Goal: Task Accomplishment & Management: Complete application form

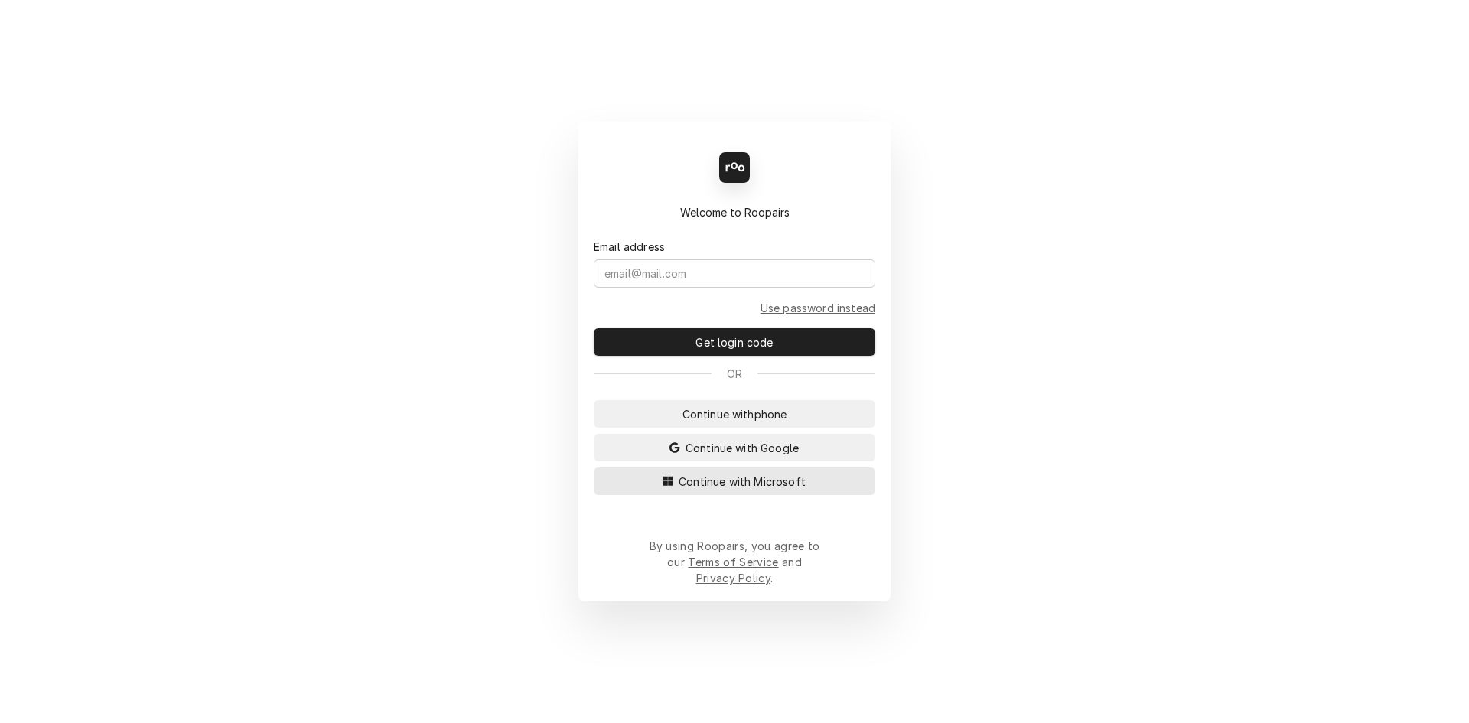
click at [743, 490] on span "Continue with Microsoft" at bounding box center [742, 482] width 133 height 16
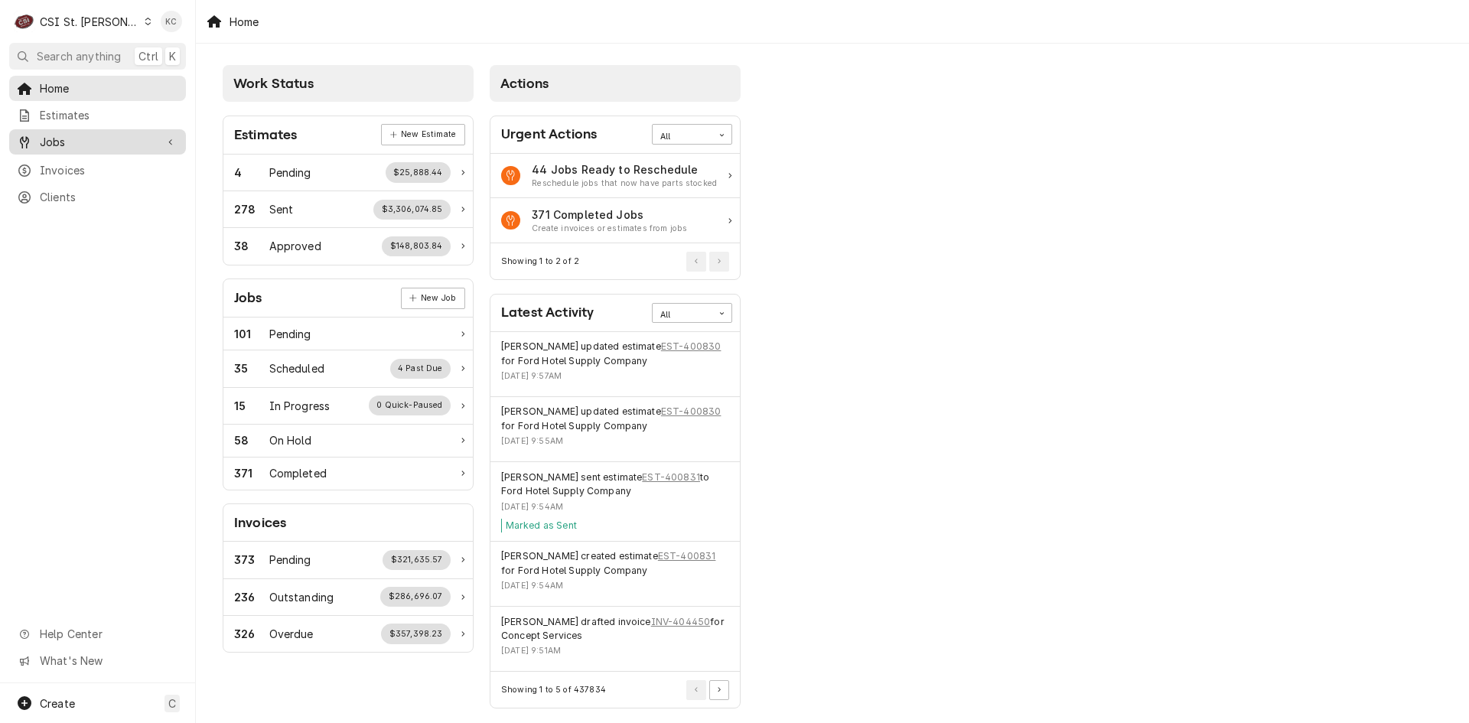
click at [98, 145] on div "Jobs" at bounding box center [97, 141] width 171 height 19
click at [97, 167] on span "Jobs" at bounding box center [109, 169] width 138 height 16
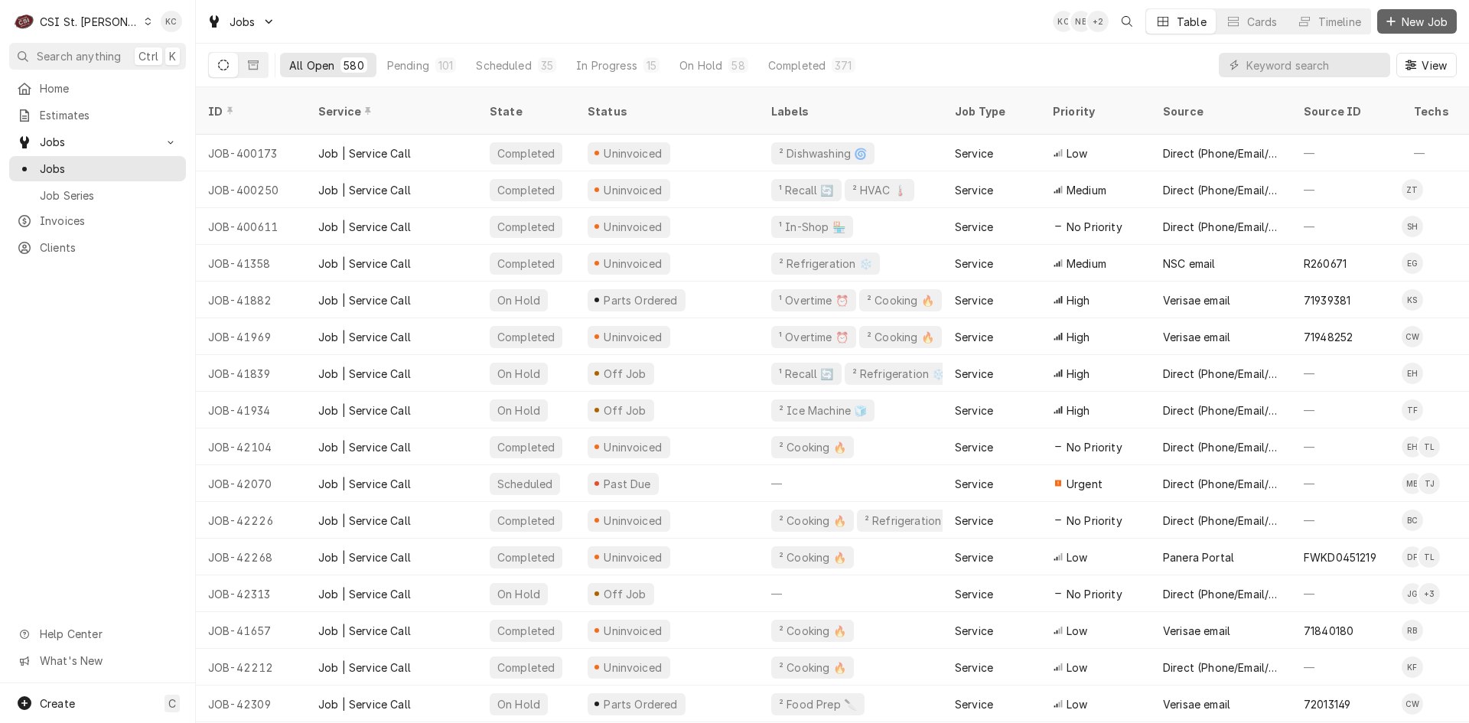
click at [1425, 21] on span "New Job" at bounding box center [1425, 22] width 52 height 16
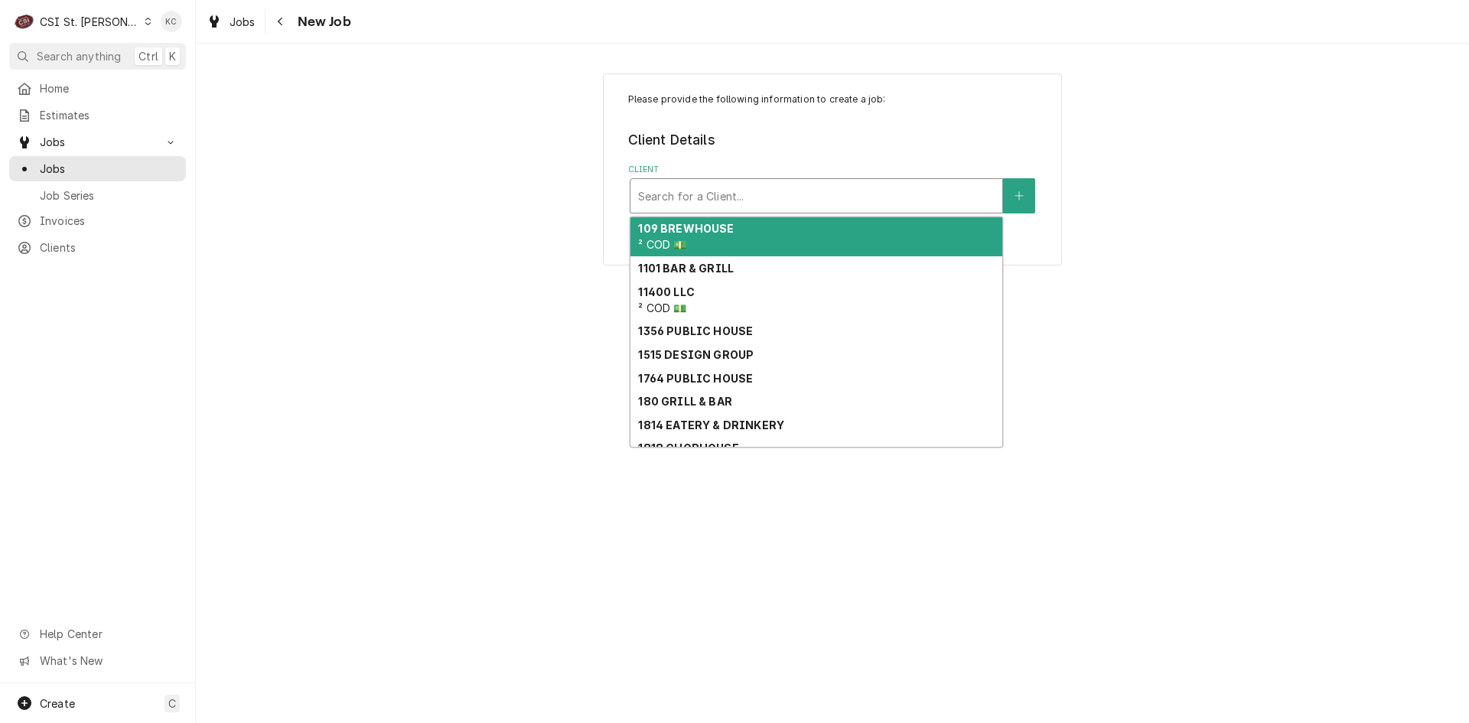
click at [738, 196] on div "Client" at bounding box center [816, 196] width 357 height 28
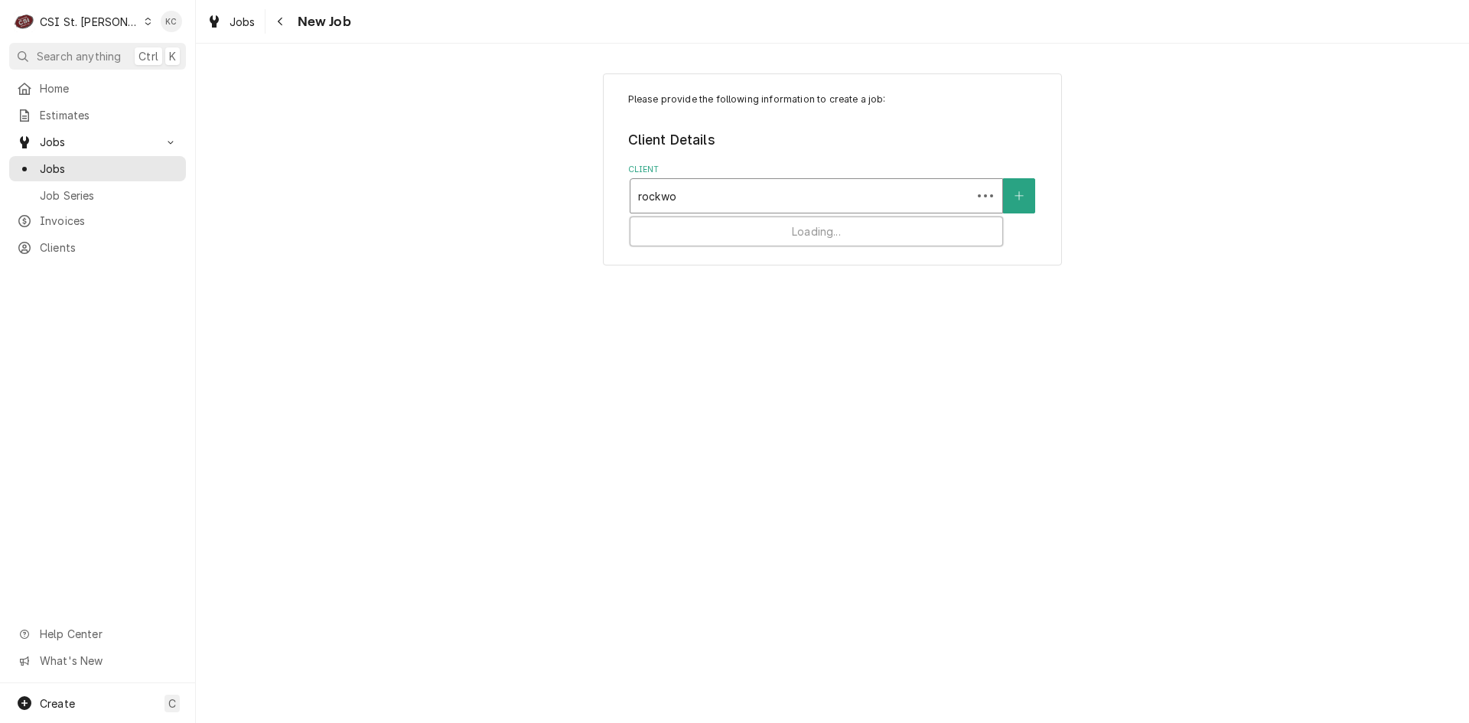
type input "rockwoo"
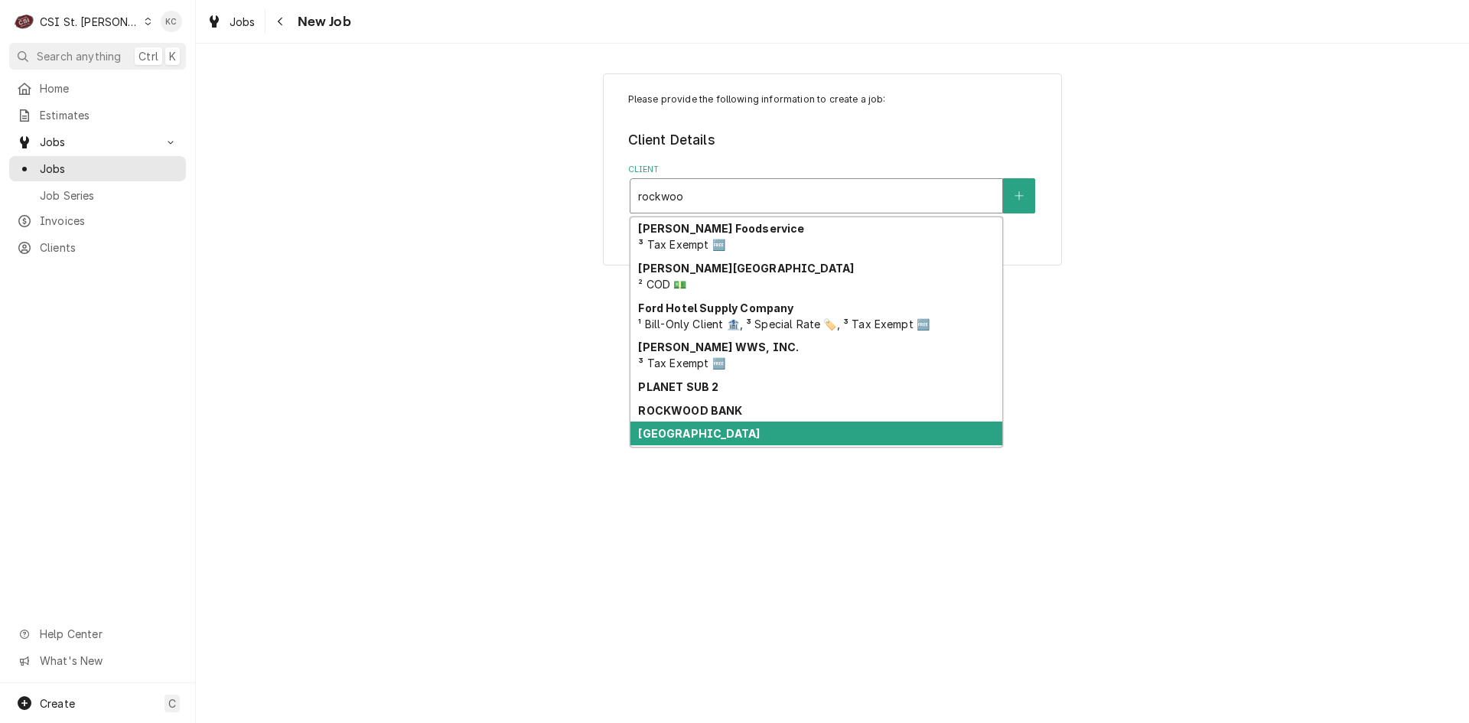
click at [698, 442] on div "[GEOGRAPHIC_DATA]" at bounding box center [816, 434] width 372 height 24
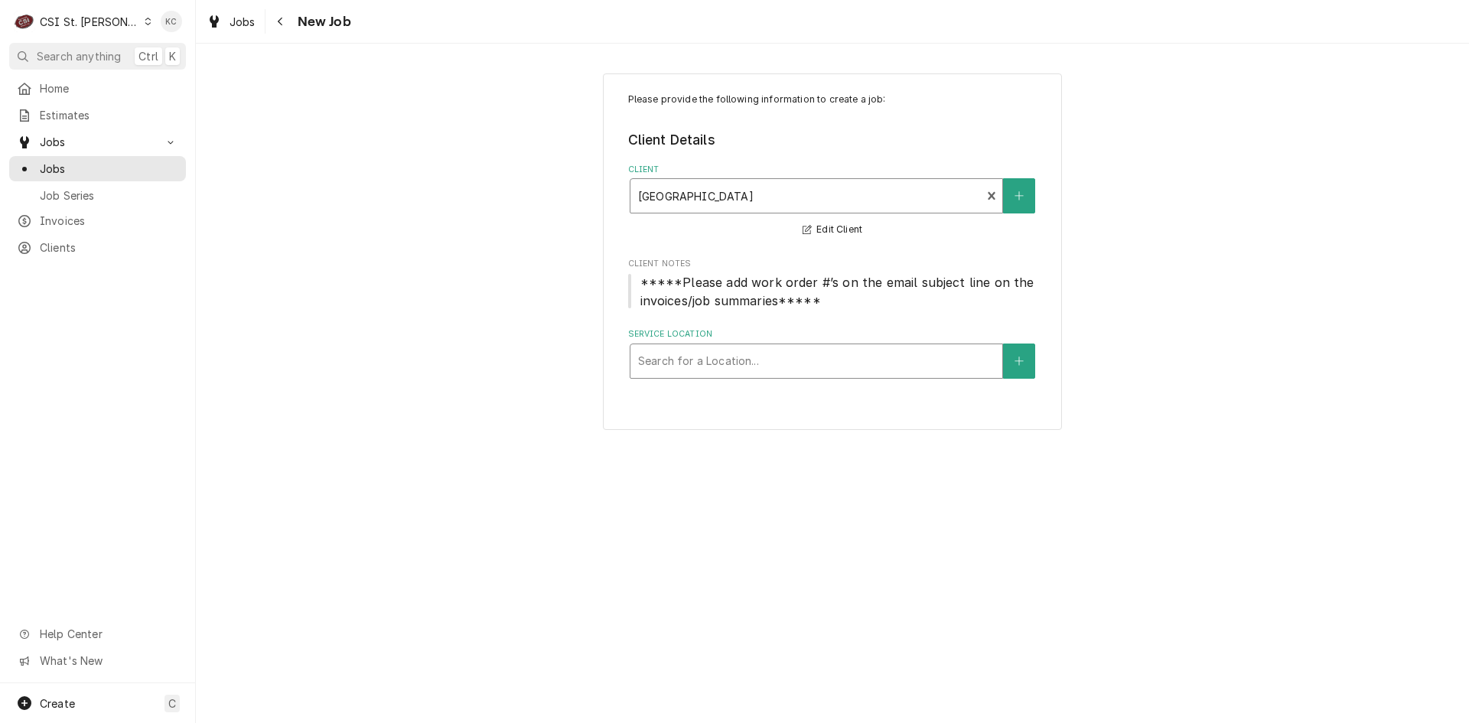
click at [745, 357] on div "Service Location" at bounding box center [816, 361] width 357 height 28
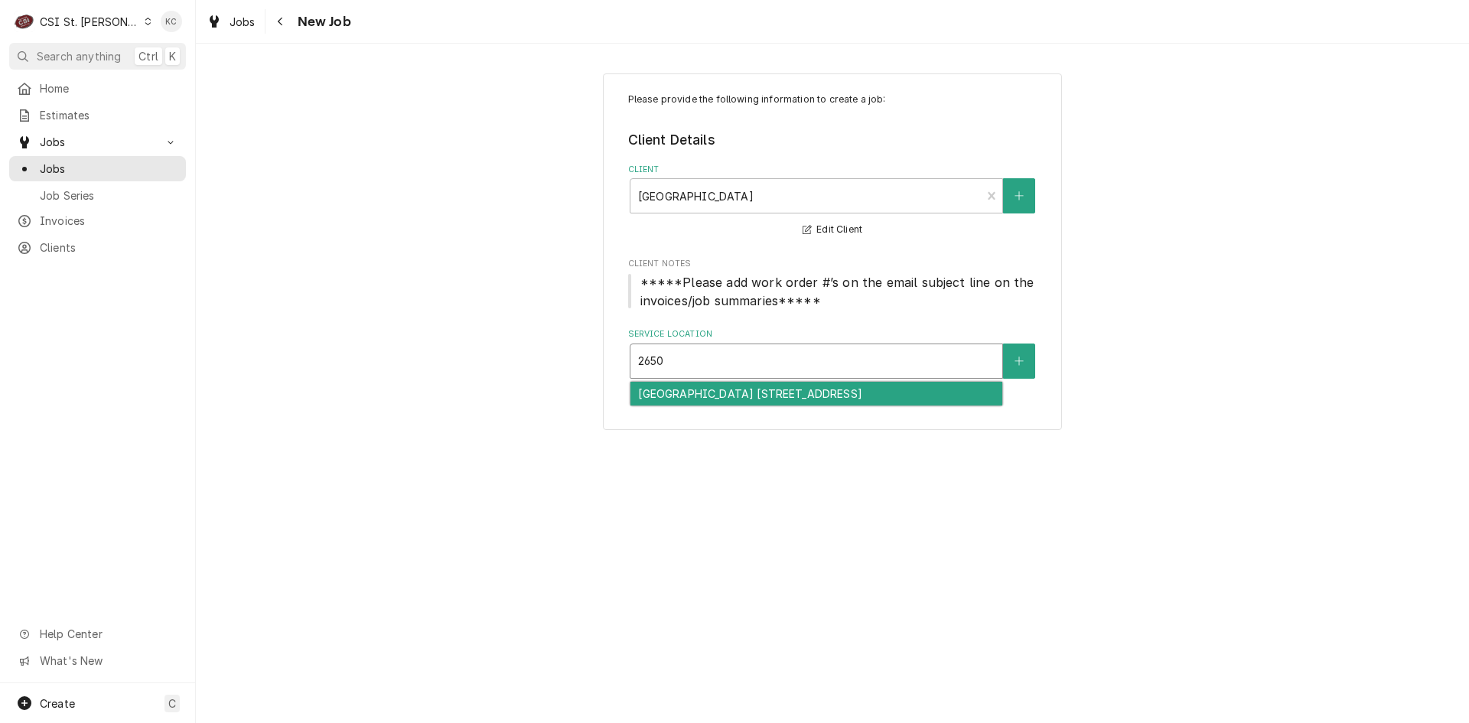
type input "2650"
click at [760, 390] on div "Kehrs Mill Elementary School 13 / 2650 Kehrs Mill Road, Chesterfield, MO 63017" at bounding box center [816, 394] width 372 height 24
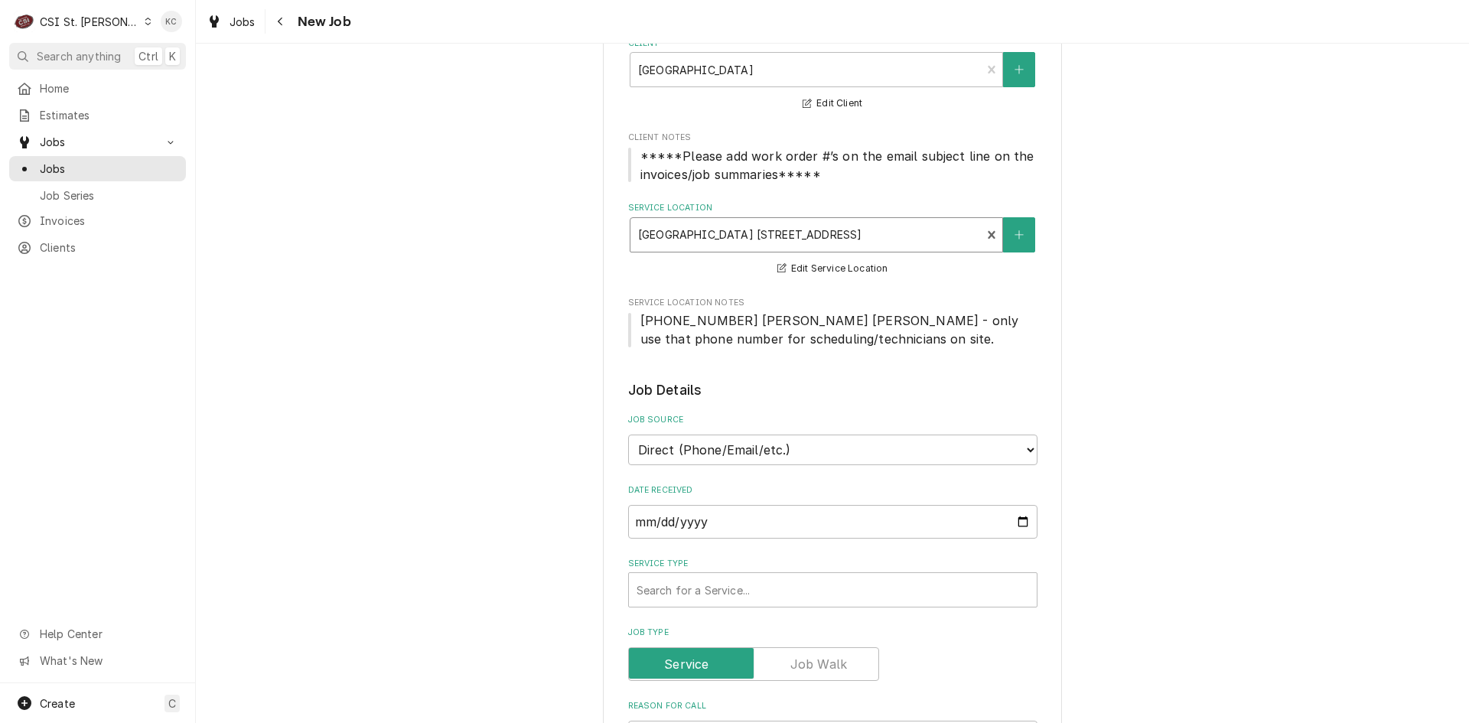
scroll to position [153, 0]
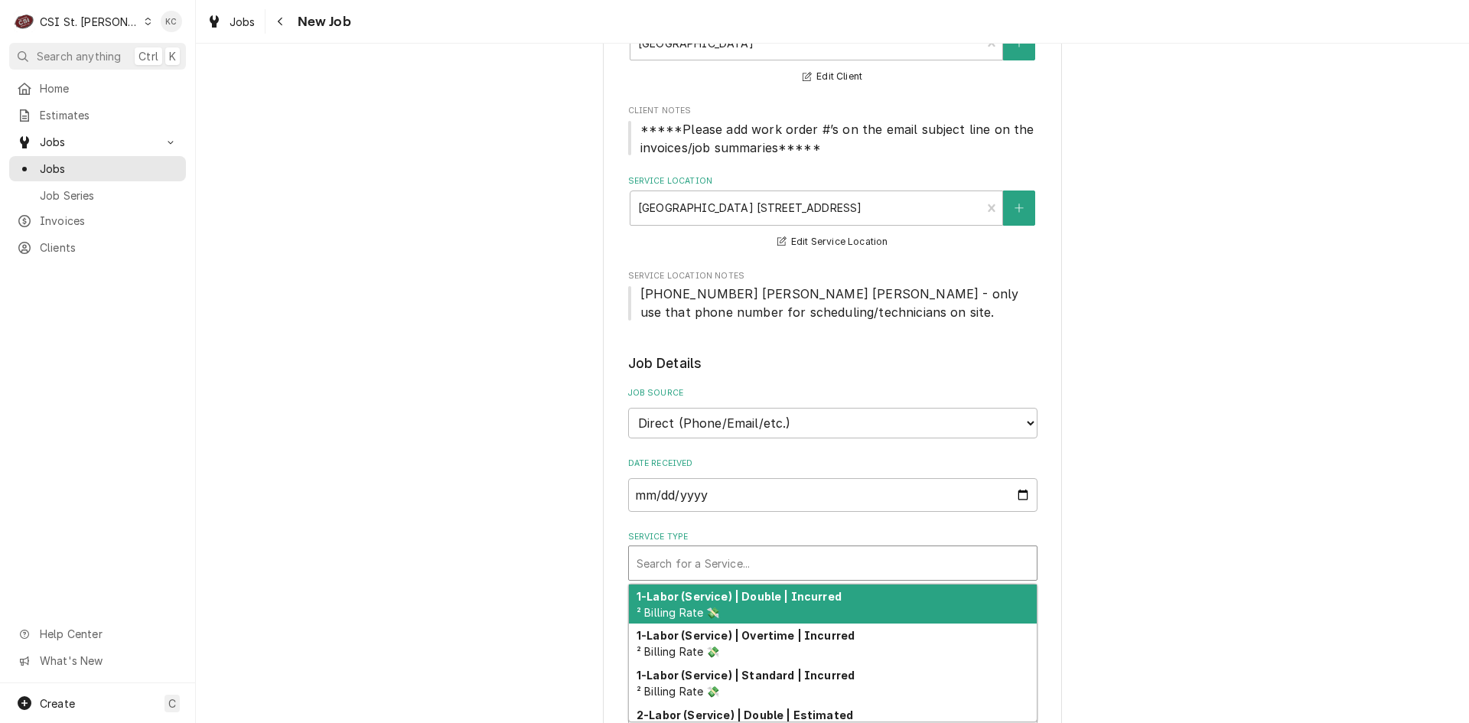
click at [761, 555] on div "Service Type" at bounding box center [833, 563] width 393 height 28
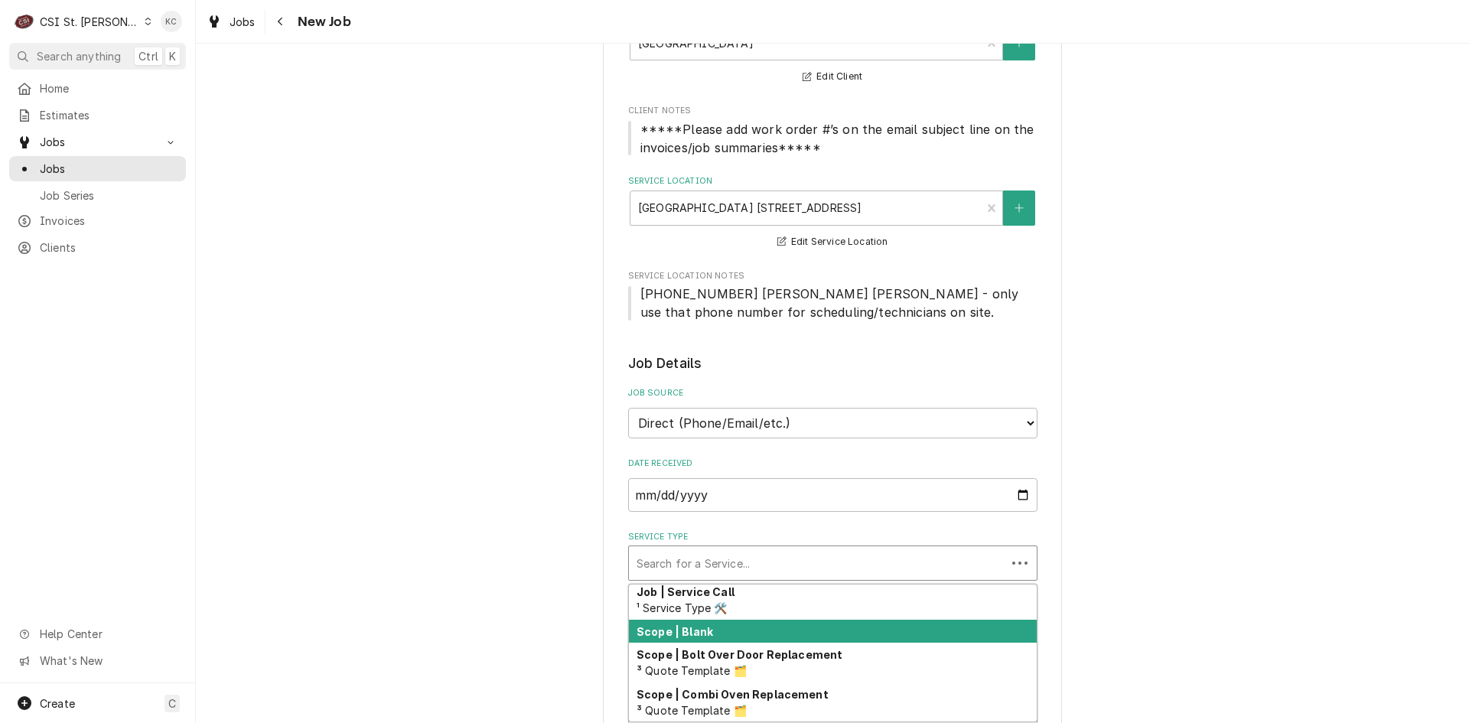
scroll to position [968, 0]
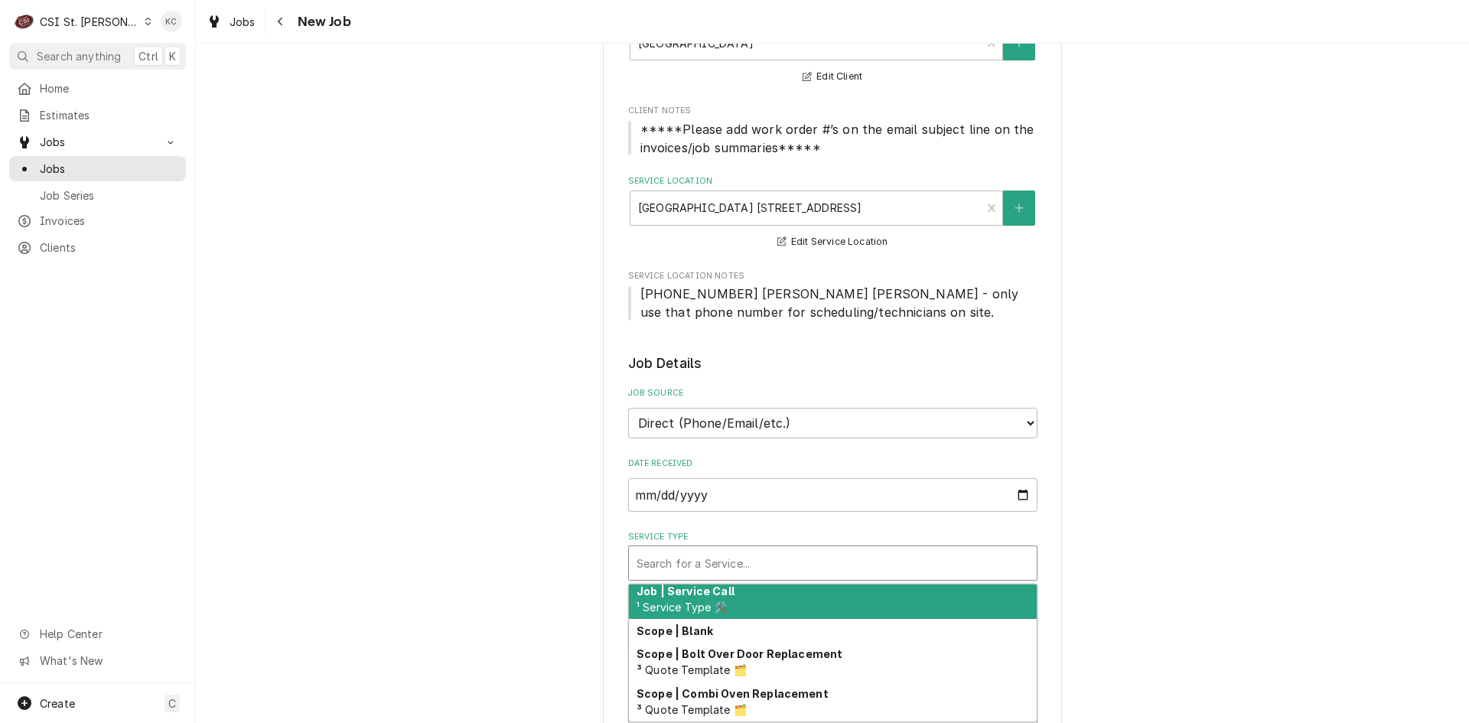
click at [770, 613] on div "Job | Service Call ¹ Service Type 🛠️" at bounding box center [833, 599] width 408 height 40
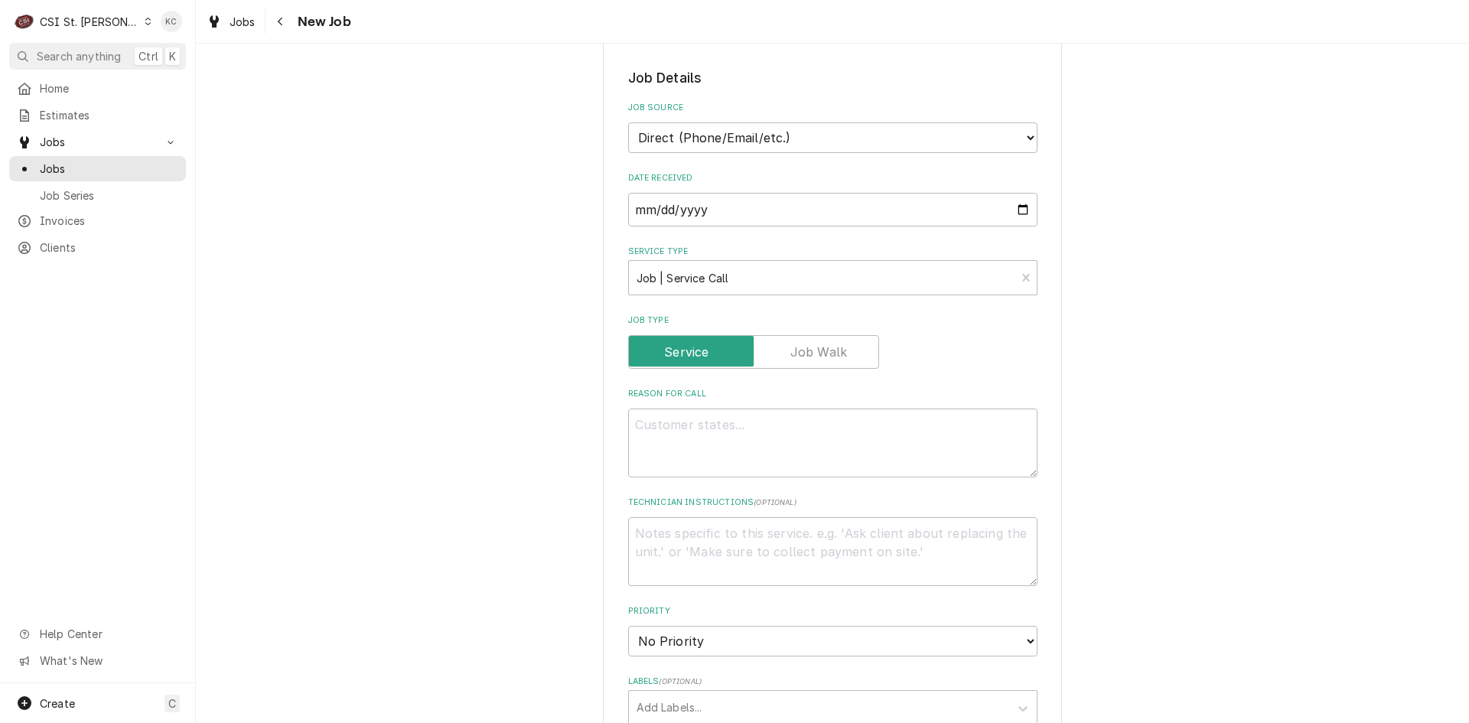
scroll to position [459, 0]
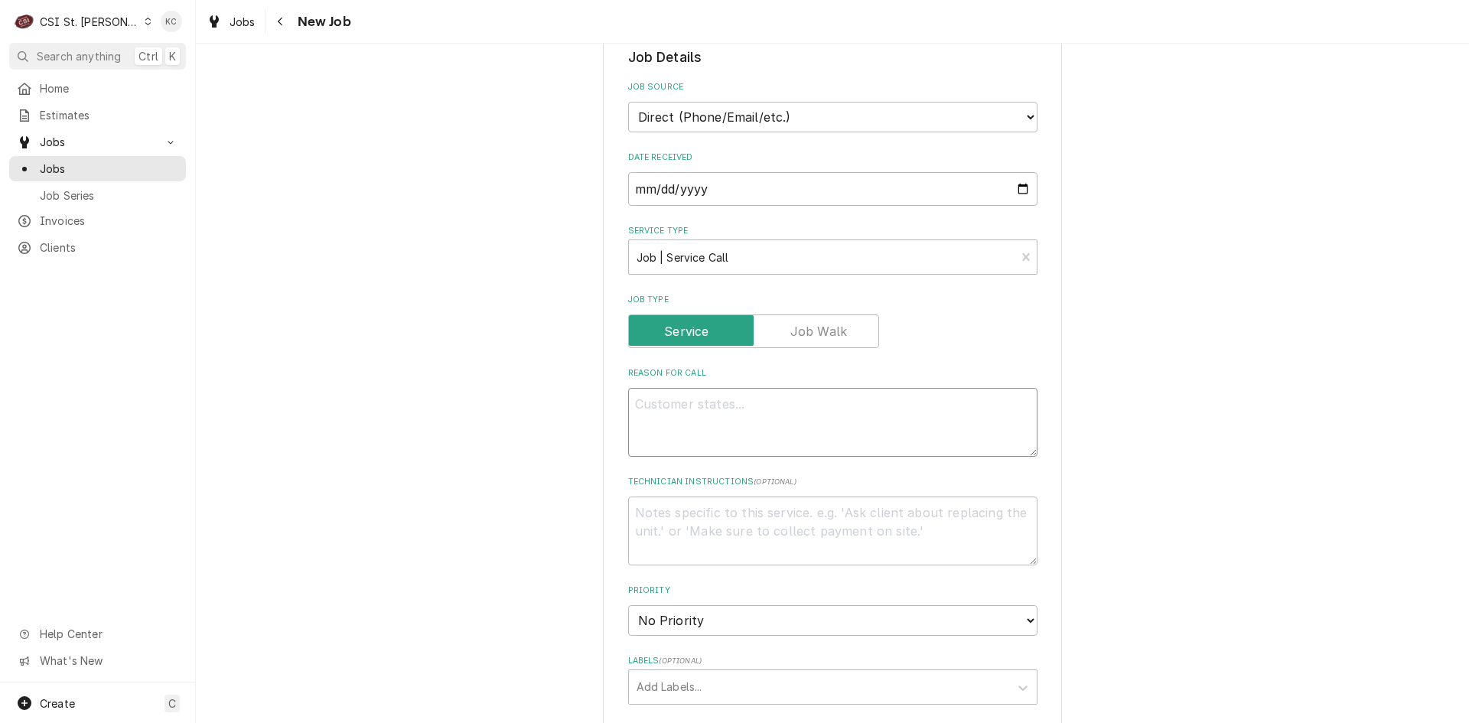
click at [738, 418] on textarea "Reason For Call" at bounding box center [832, 422] width 409 height 69
paste textarea "New freezer keeps tripping the breaker and going off. Our Electrician went and …"
type textarea "x"
type textarea "New freezer keeps tripping the breaker and going off. Our Electrician went and …"
type textarea "x"
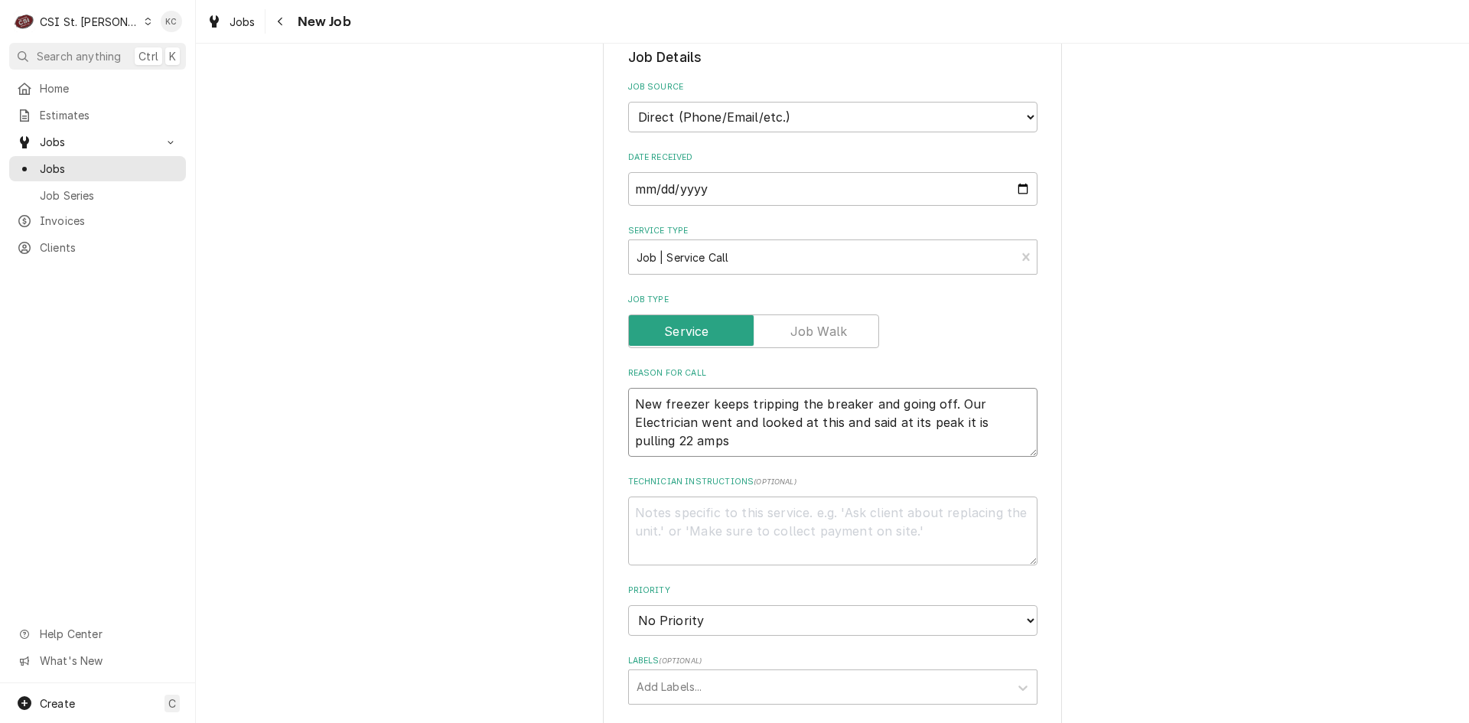
type textarea "New freezer keeps tripping the breaker and going off. Our Electrician went and …"
click at [741, 511] on textarea "Technician Instructions ( optional )" at bounding box center [832, 531] width 409 height 69
type textarea "x"
type textarea "K"
type textarea "x"
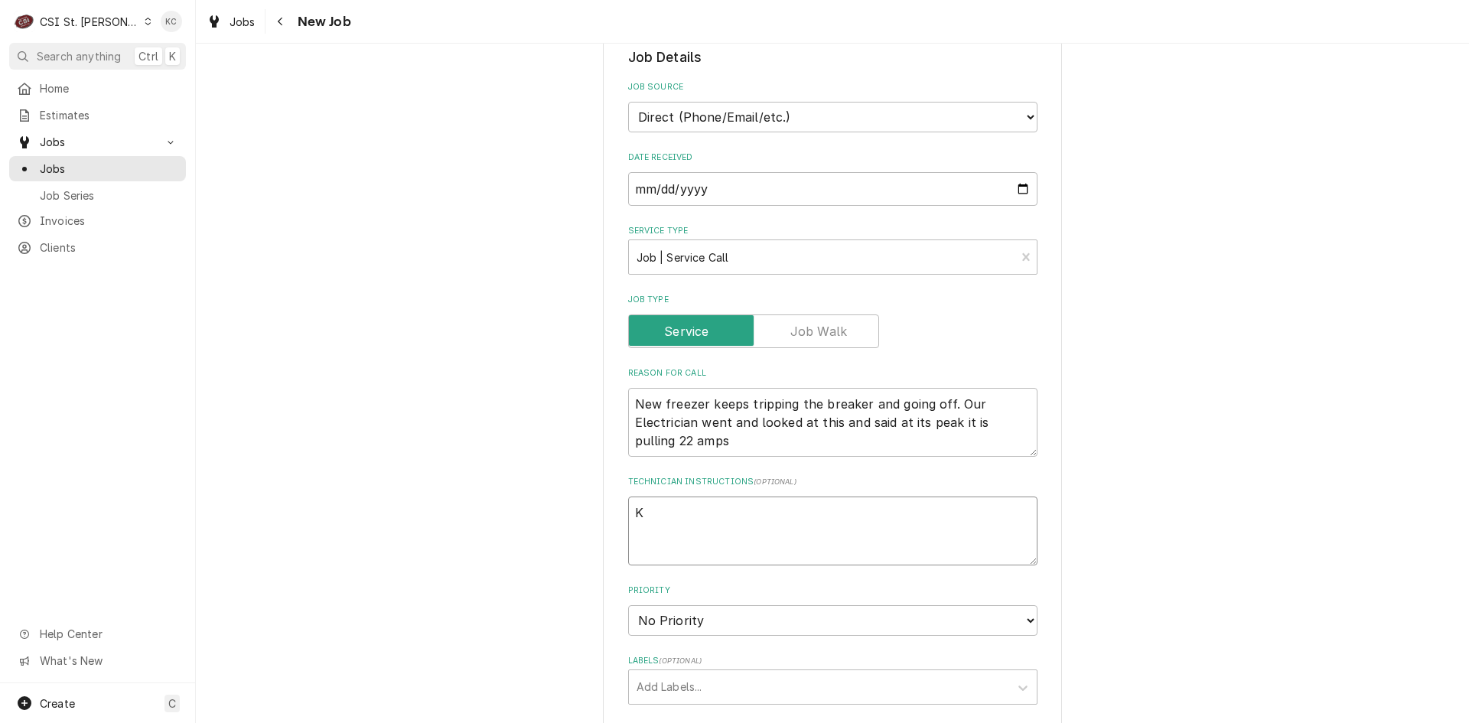
type textarea "Ke"
type textarea "x"
type textarea "Kel"
type textarea "x"
type textarea "Kell"
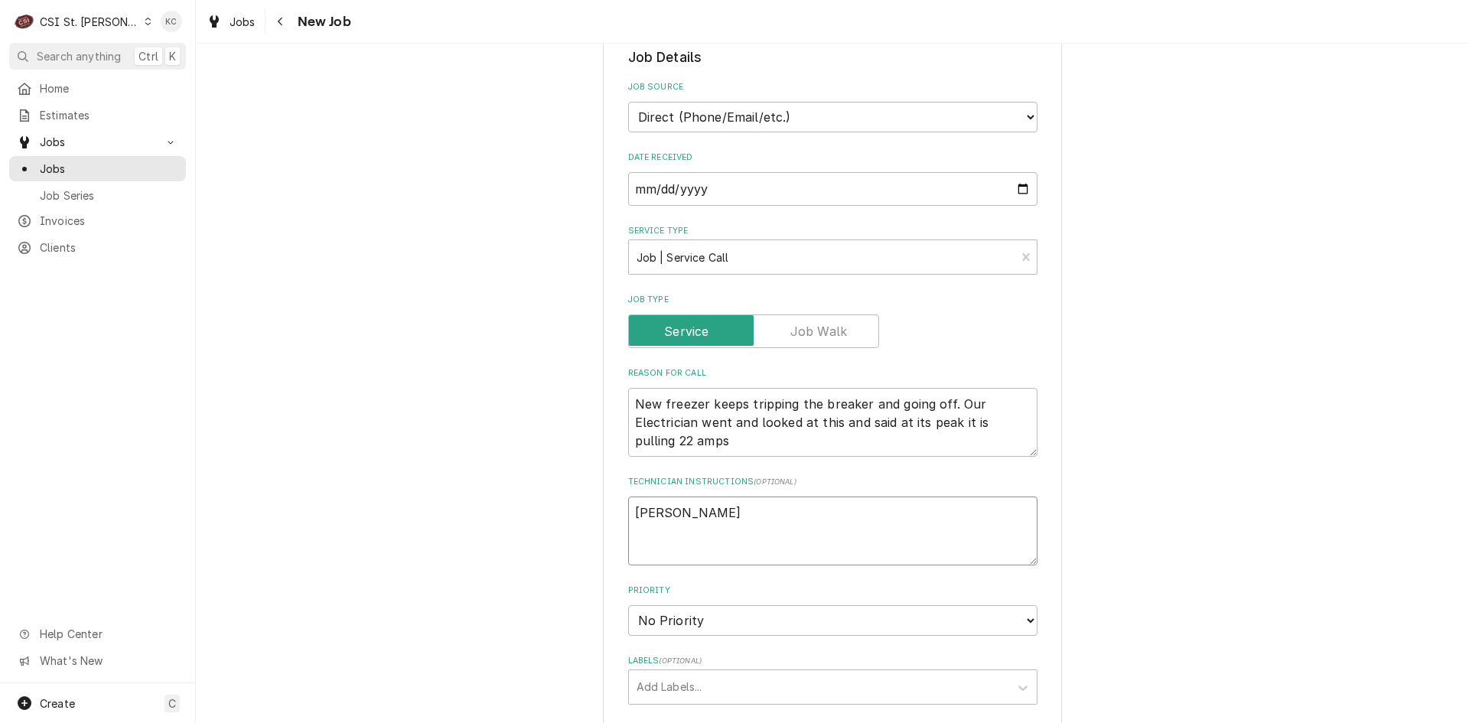
type textarea "x"
type textarea "Kelli"
type textarea "x"
type textarea "Kelli"
type textarea "x"
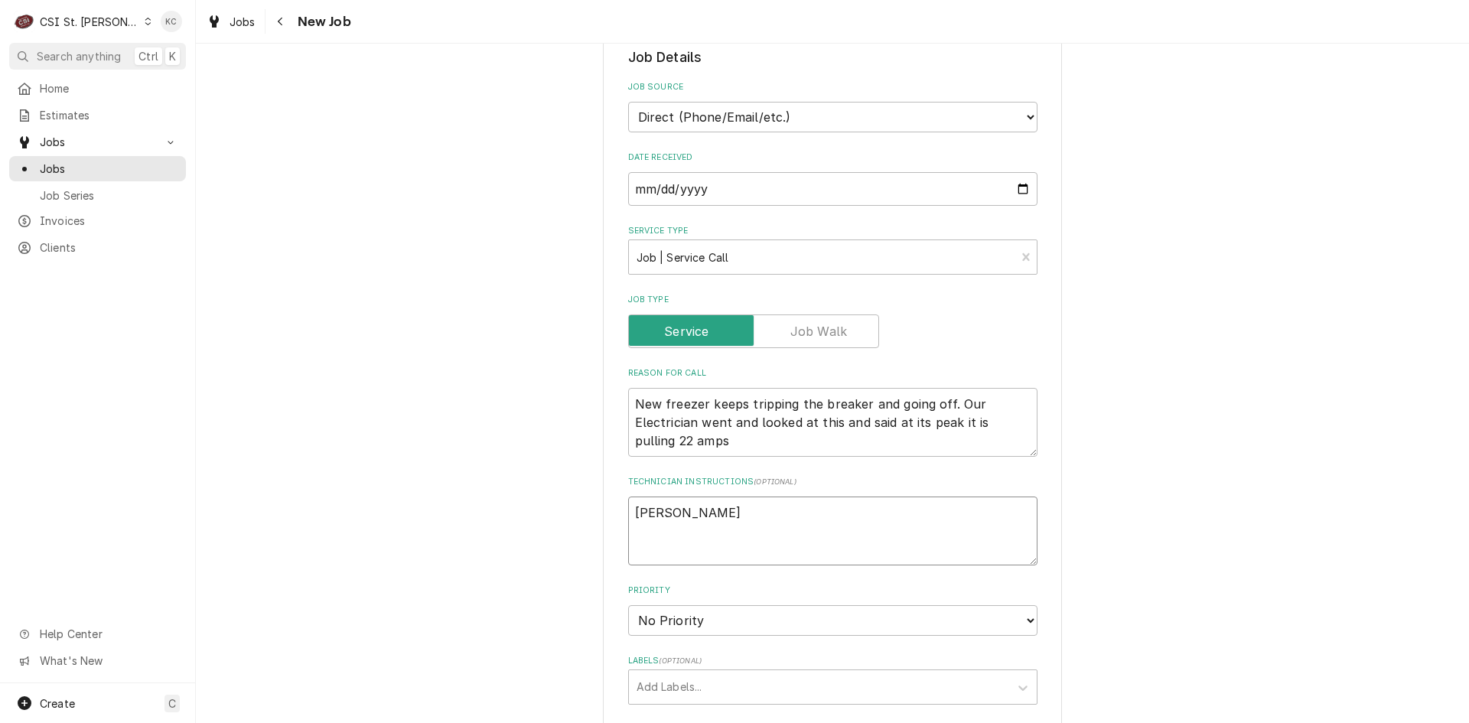
type textarea "Kelli B"
type textarea "x"
type textarea "Kelli Bu"
type textarea "x"
type textarea "Kelli Bud"
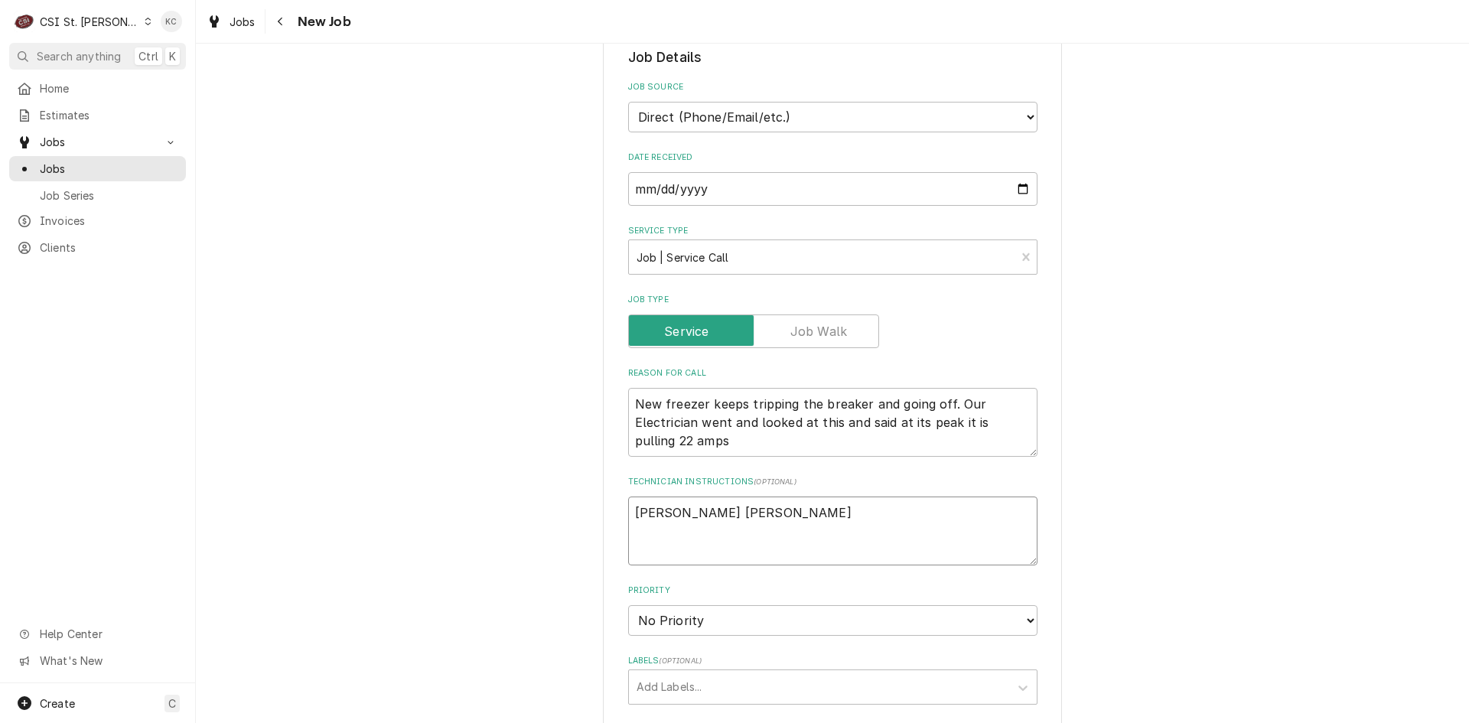
type textarea "x"
type textarea "Kelli Budd"
type textarea "x"
type textarea "Kelli Budd"
type textarea "x"
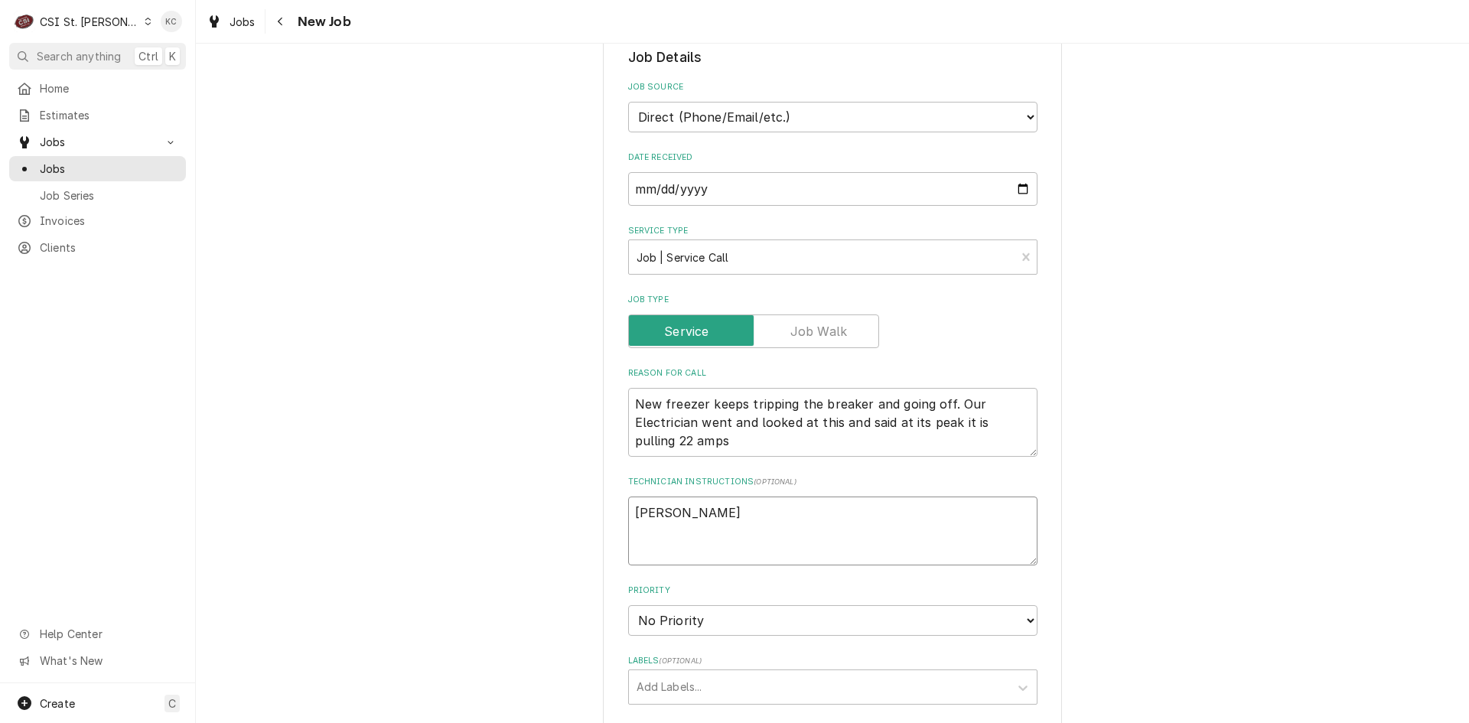
type textarea "Kelli Budd -"
type textarea "x"
type textarea "Kelli Budd -"
type textarea "x"
type textarea "Kelli Budd - 6"
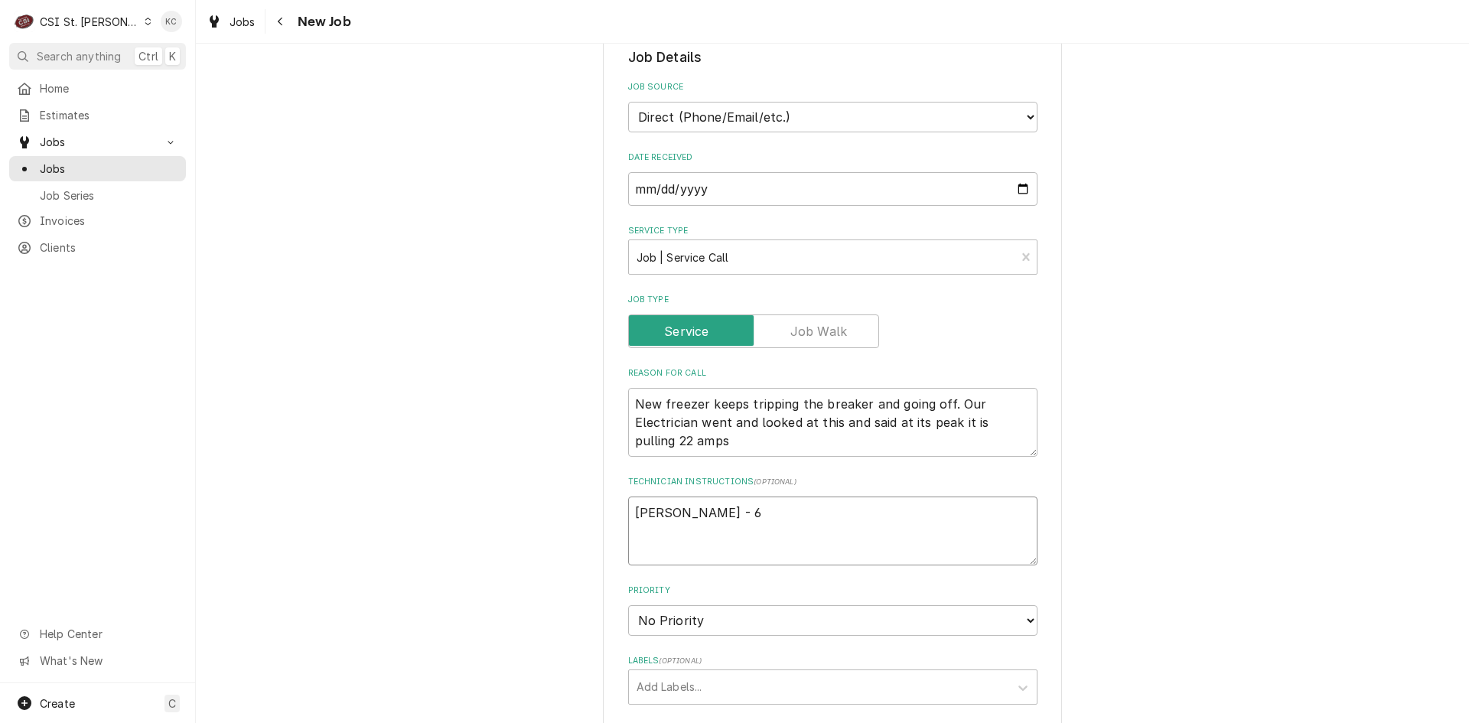
type textarea "x"
type textarea "Kelli Budd - 63"
type textarea "x"
type textarea "Kelli Budd - 636"
type textarea "x"
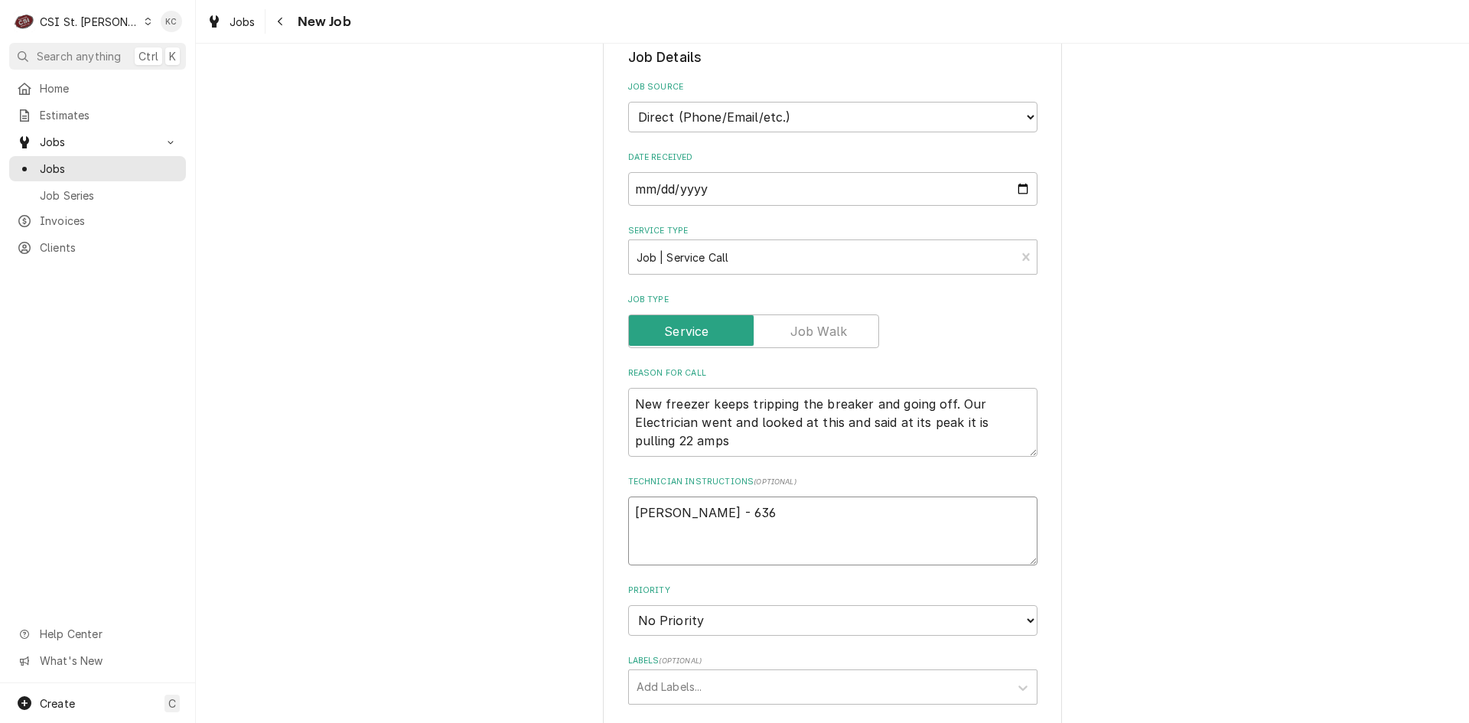
type textarea "Kelli Budd - 636"
type textarea "x"
type textarea "Kelli Budd - 636 7"
type textarea "x"
type textarea "Kelli Budd - 636 73"
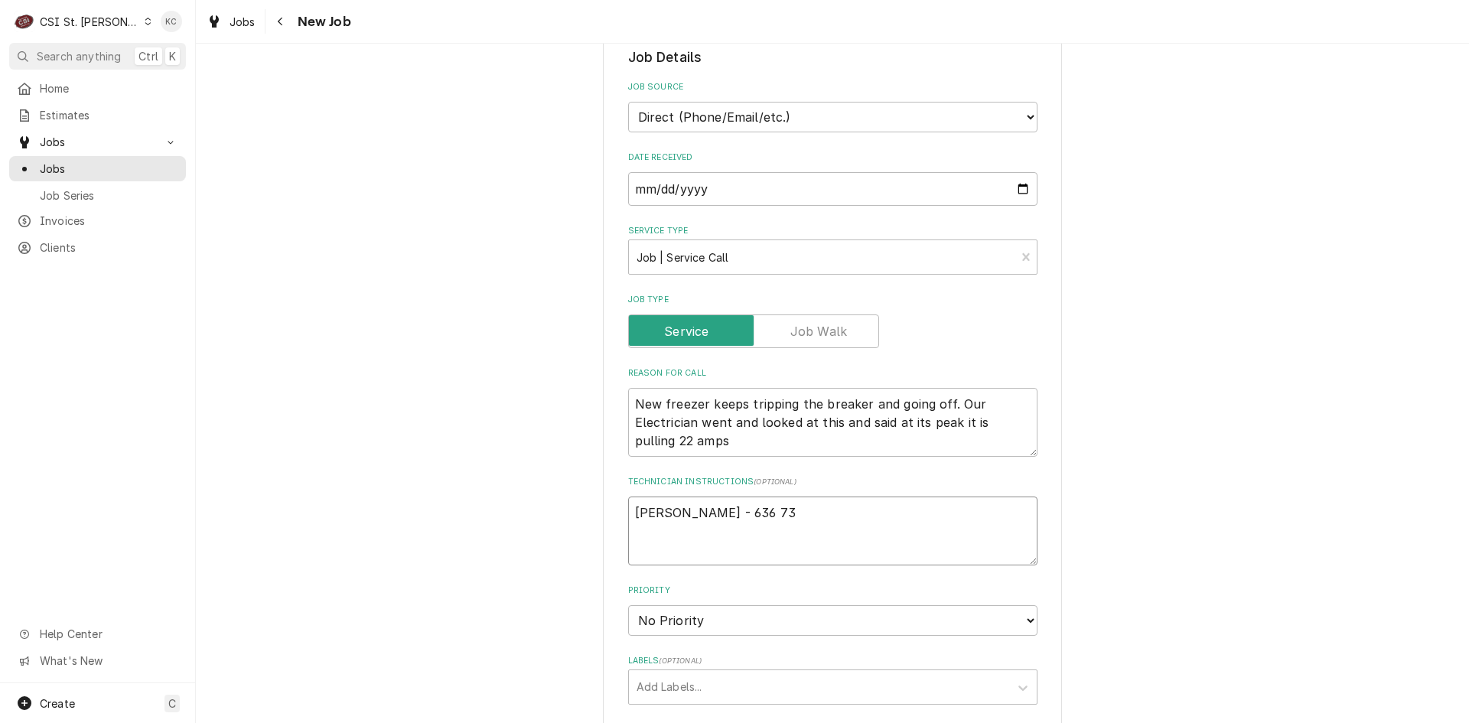
type textarea "x"
type textarea "Kelli Budd - 636 733"
type textarea "x"
type textarea "Kelli Budd - 636 733-"
type textarea "x"
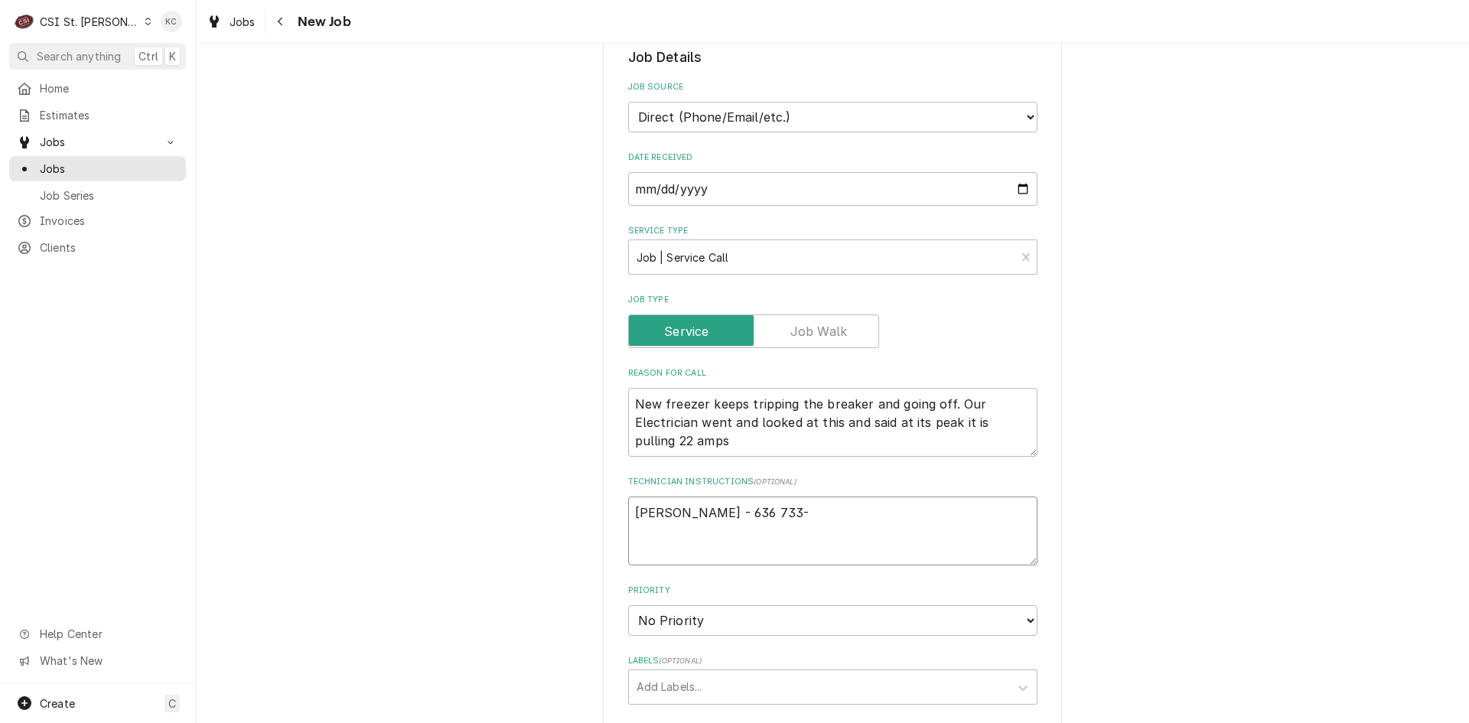
type textarea "Kelli Budd - 636 733-3"
type textarea "x"
type textarea "Kelli Budd - 636 733-32"
type textarea "x"
type textarea "Kelli Budd - 636 733-327"
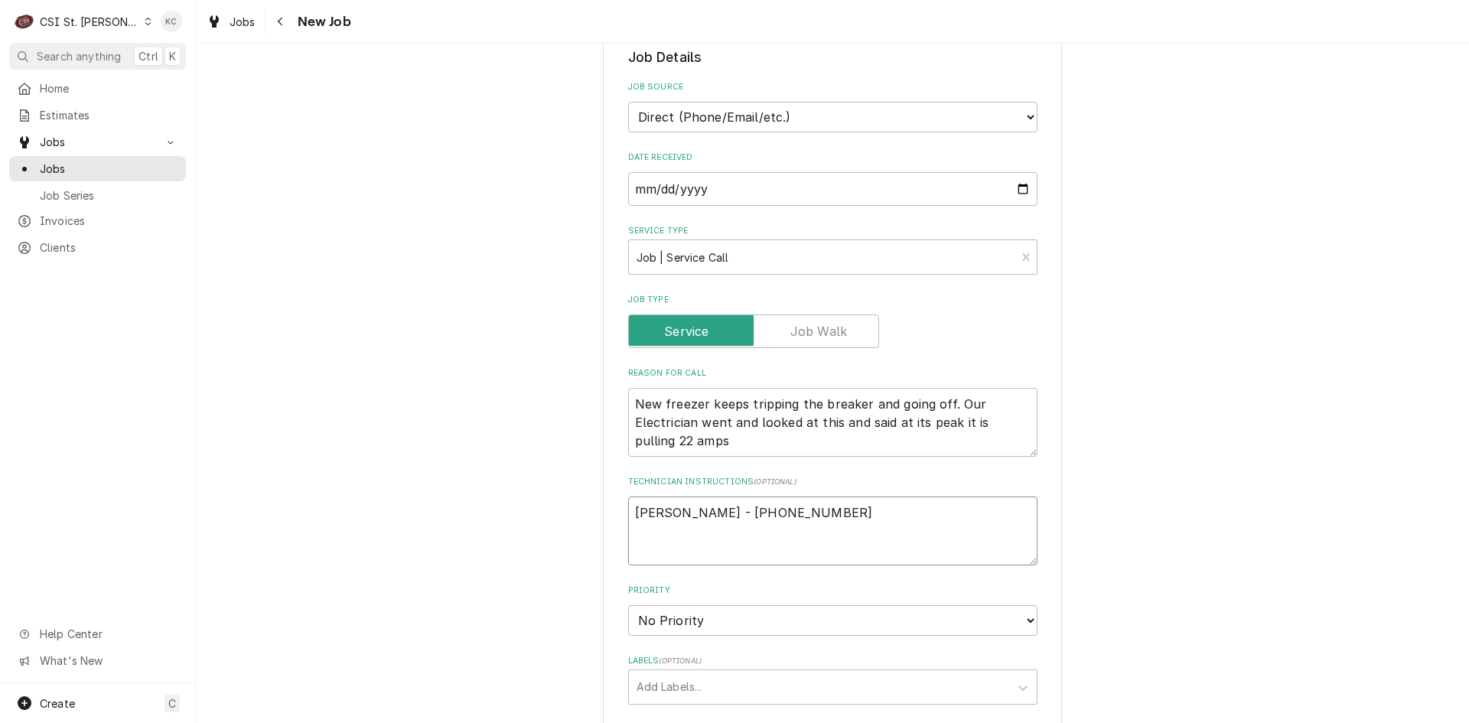
type textarea "x"
type textarea "Kelli Budd - 636 733-3270"
type textarea "x"
type textarea "Kelli Budd - 636 733-3270"
type textarea "x"
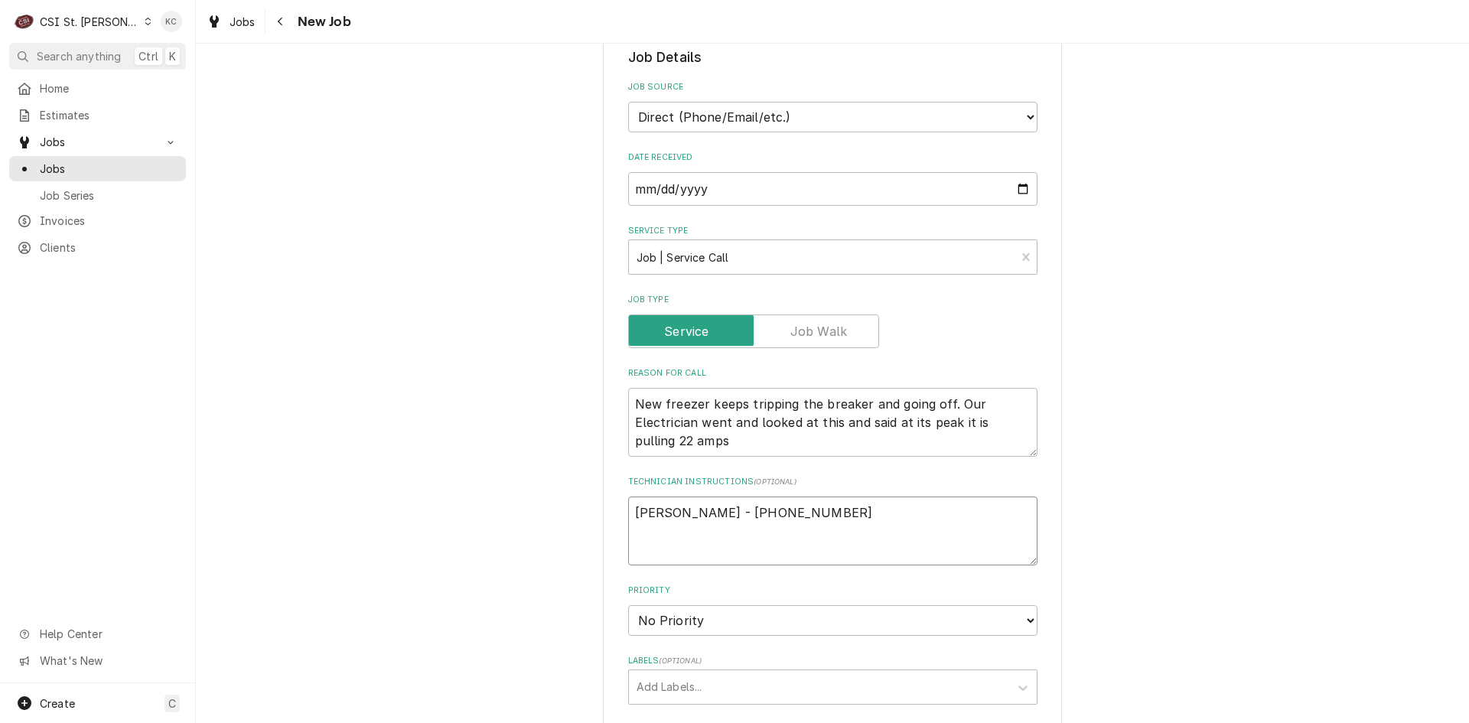
type textarea "Kelli Budd - 636 733-3270"
type textarea "x"
type textarea "Kelli Budd - 636 733-3270 W"
type textarea "x"
type textarea "Kelli Budd - 636 733-3270 WI"
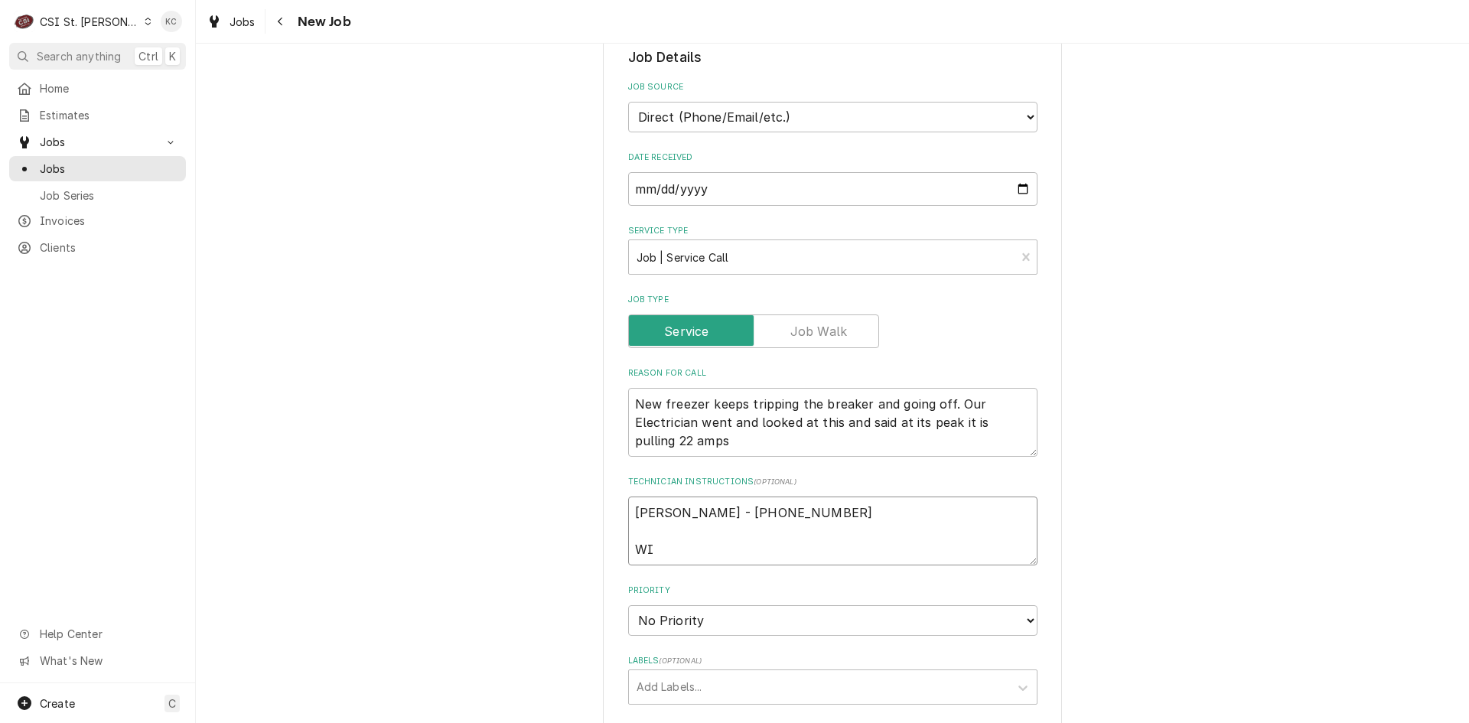
type textarea "x"
type textarea "Kelli Budd - 636 733-3270 W"
type textarea "x"
type textarea "Kelli Budd - 636 733-3270 WO"
type textarea "x"
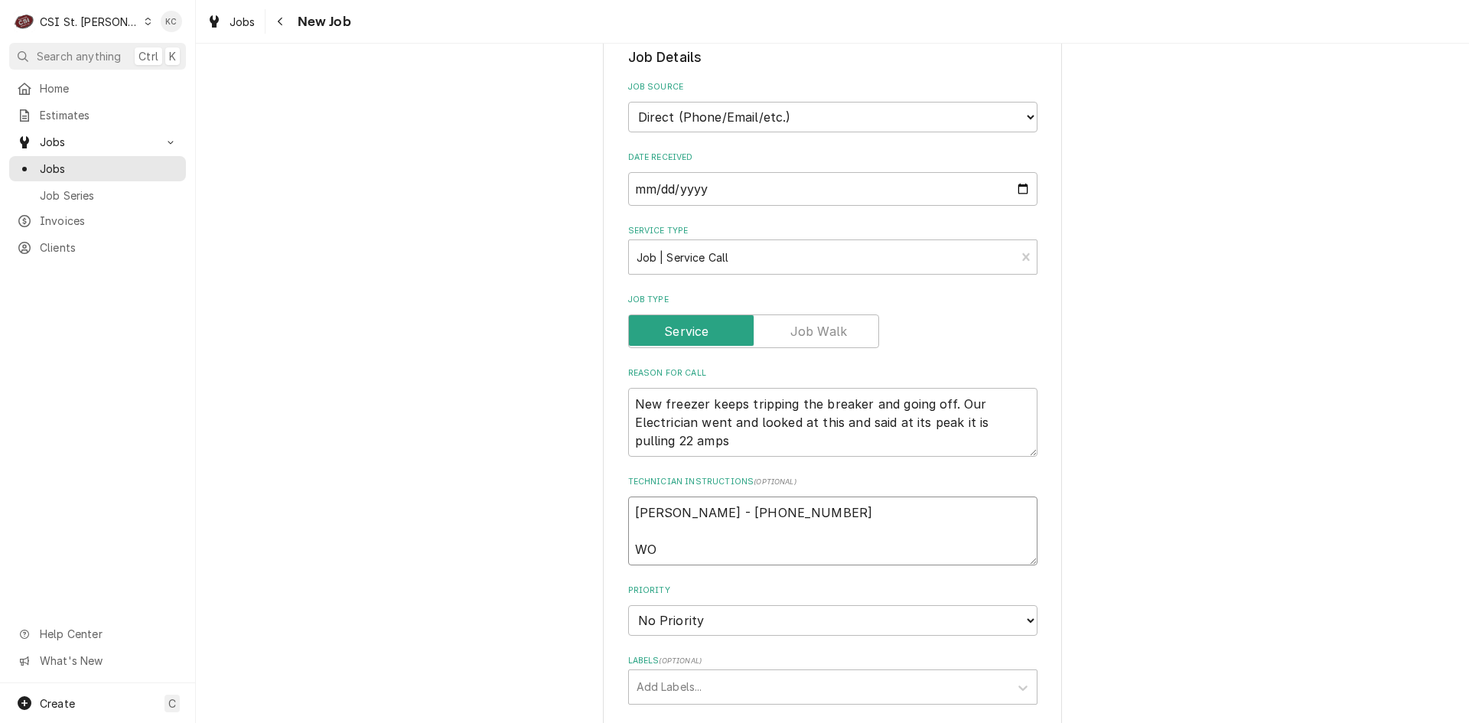
type textarea "Kelli Budd - 636 733-3270 WO"
type textarea "x"
type textarea "Kelli Budd - 636 733-3270 WO"
click at [743, 542] on textarea "Kelli Budd - 636 733-3270 WO" at bounding box center [832, 531] width 409 height 69
paste textarea "8096534"
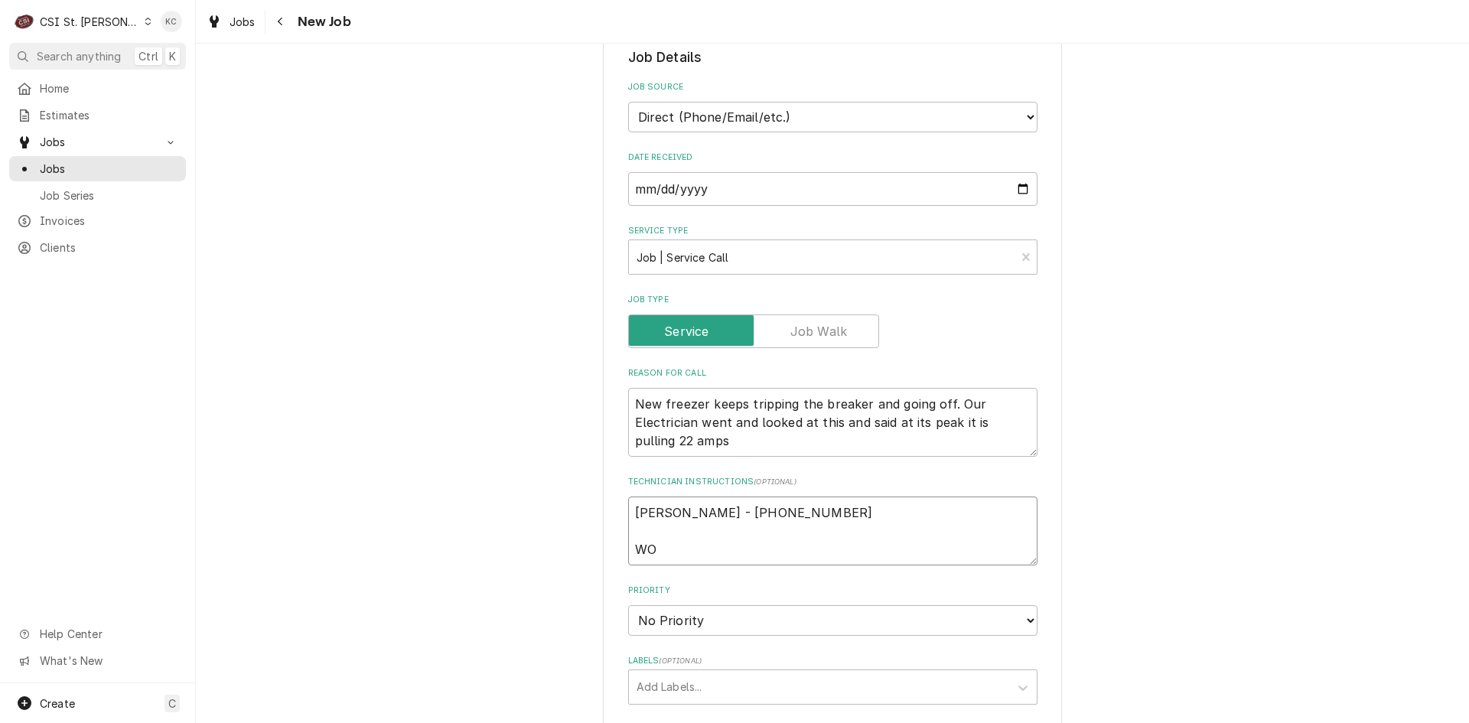
type textarea "x"
type textarea "Kelli Budd - 636 733-3270 WO 8096534"
type textarea "x"
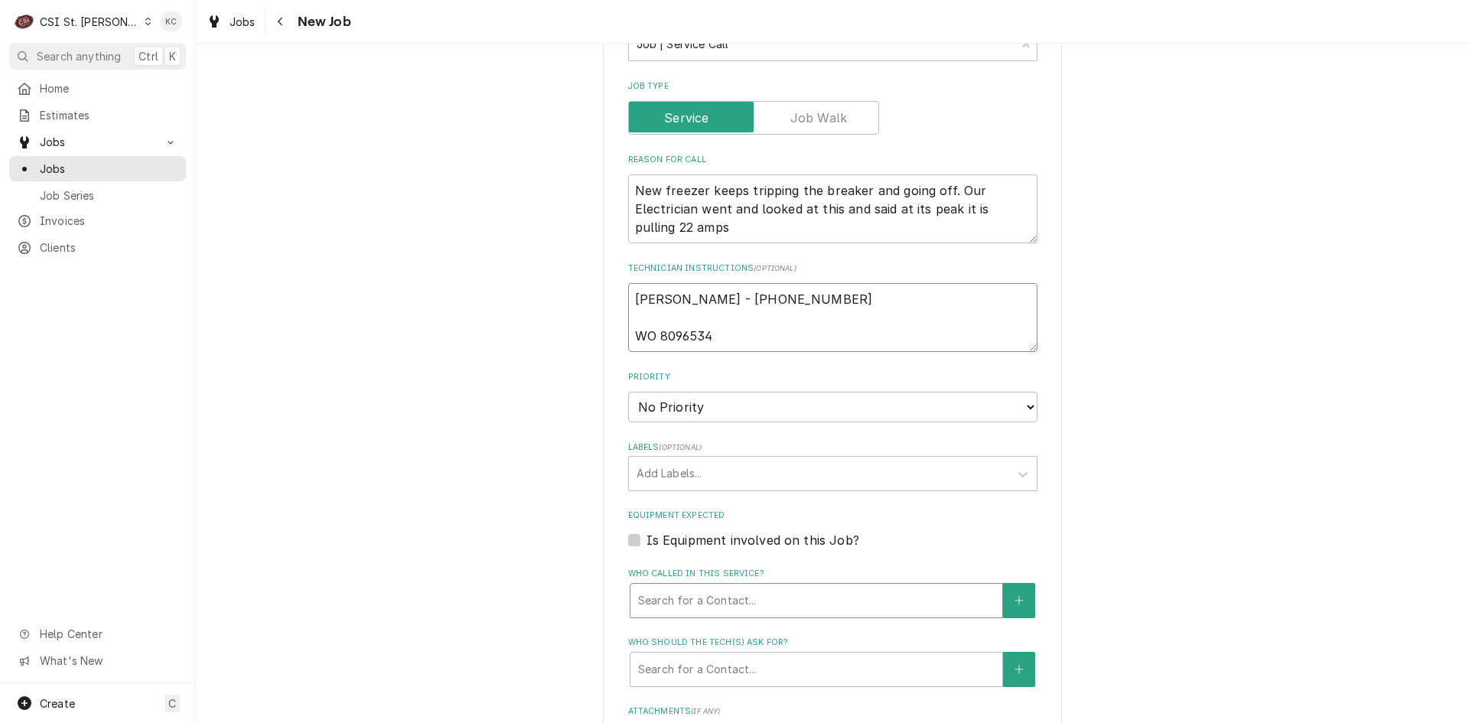
scroll to position [689, 0]
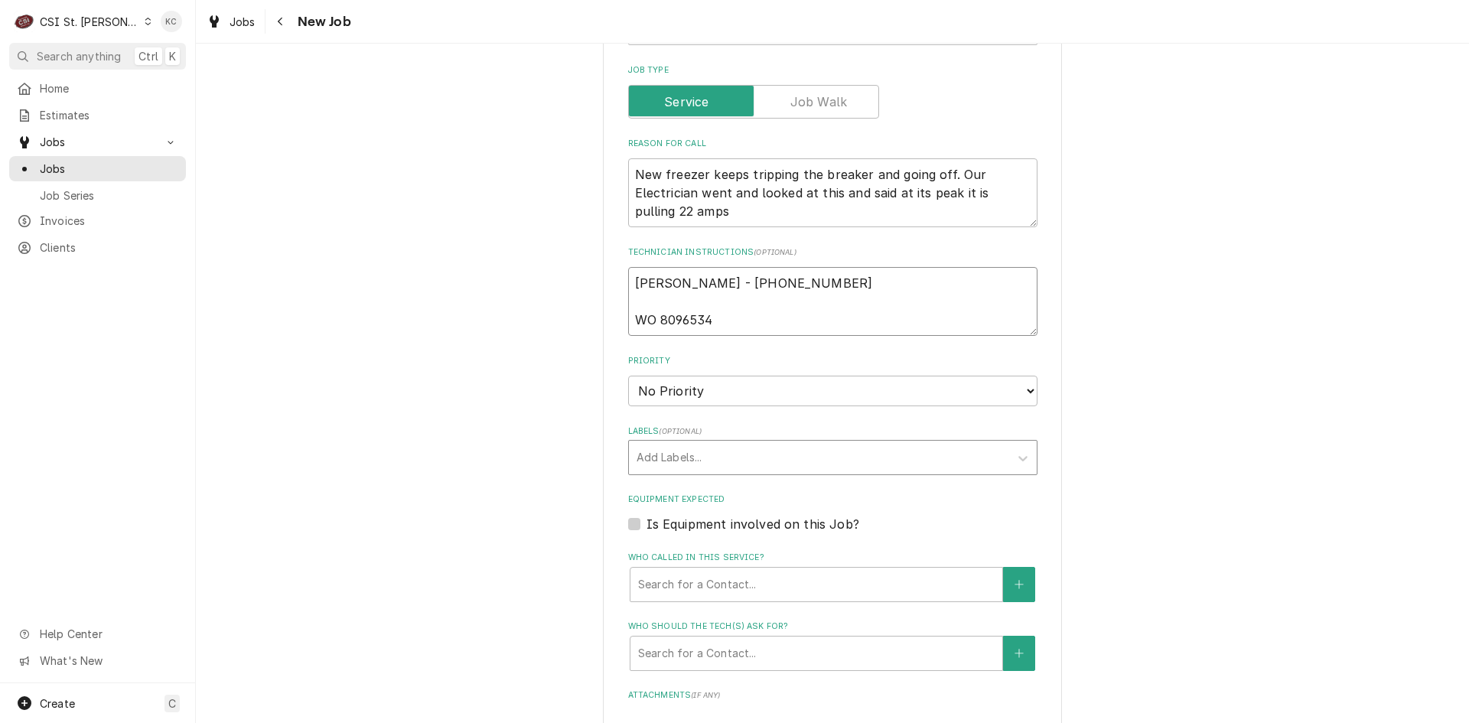
type textarea "Kelli Budd - 636 733-3270 WO 8096534"
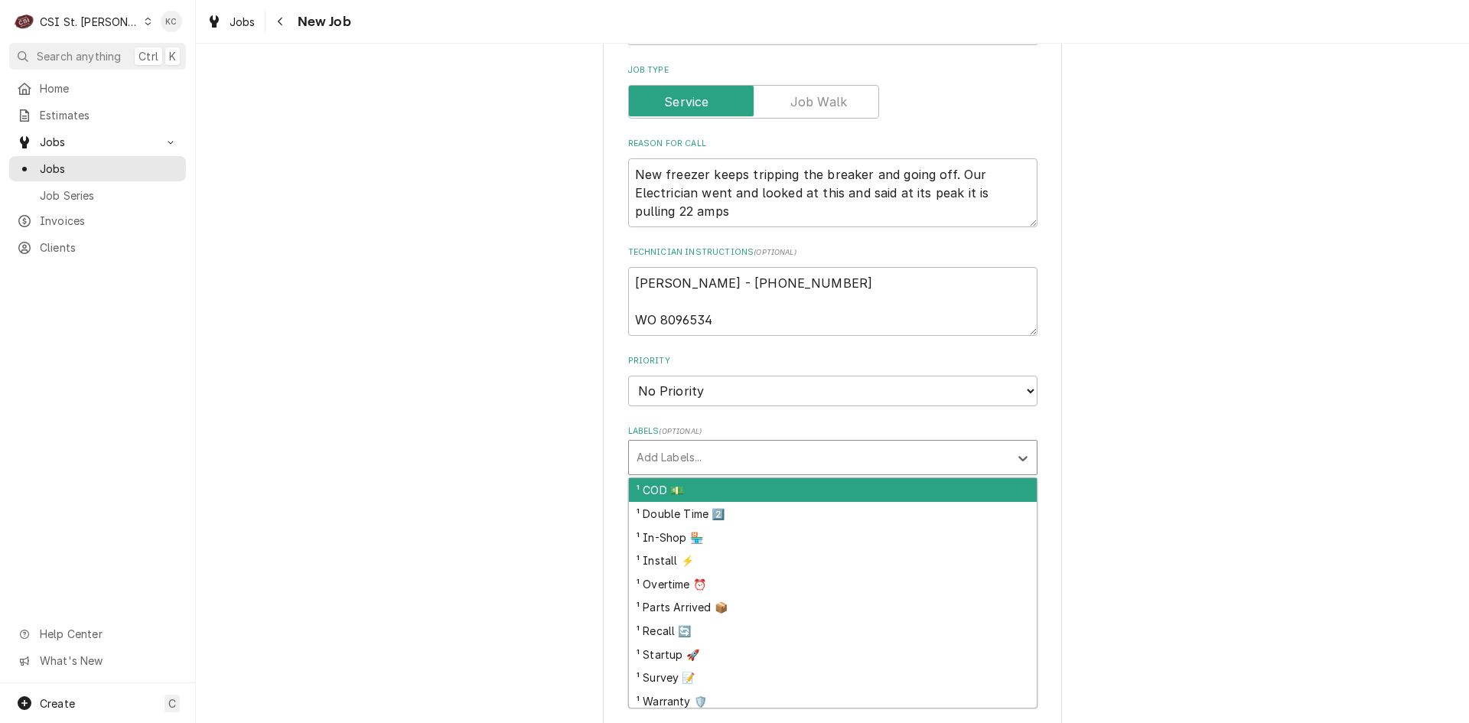
click at [657, 460] on div "Labels" at bounding box center [819, 458] width 365 height 28
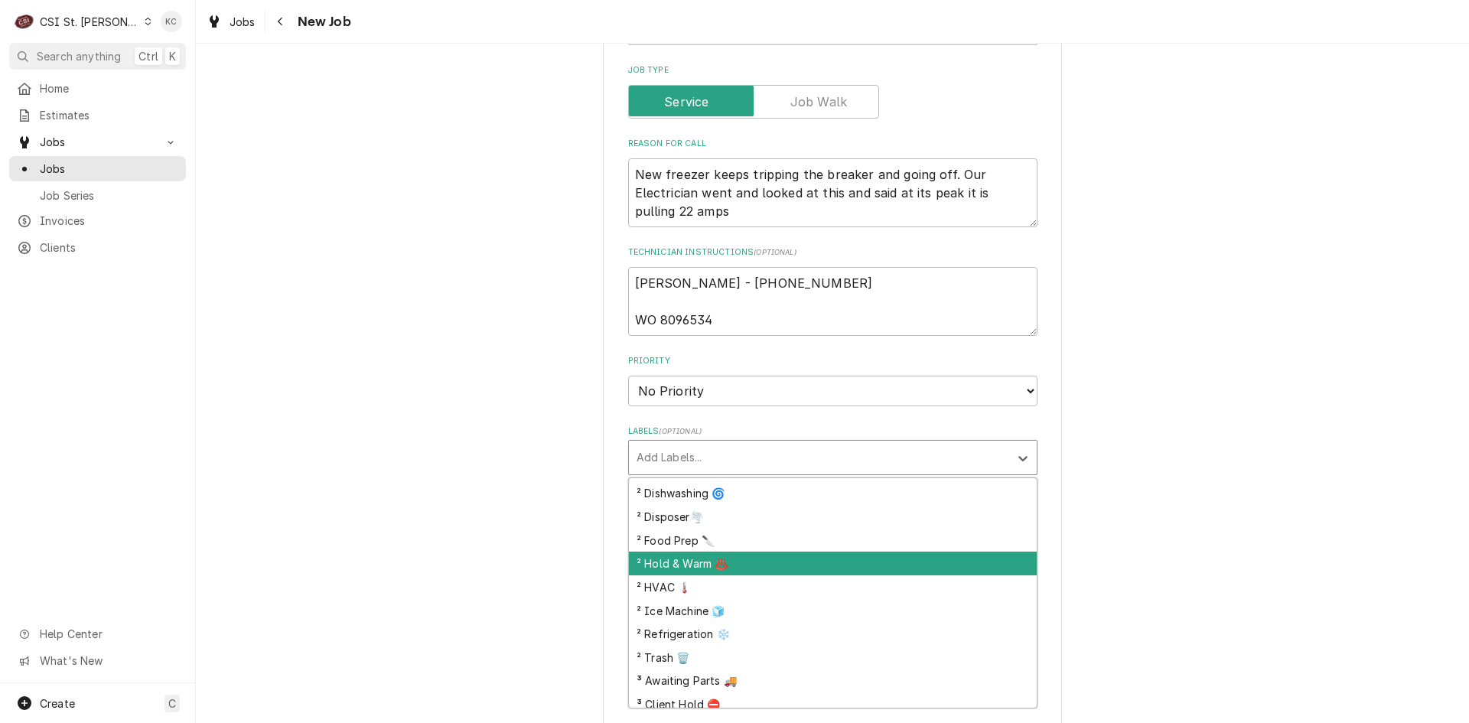
scroll to position [306, 0]
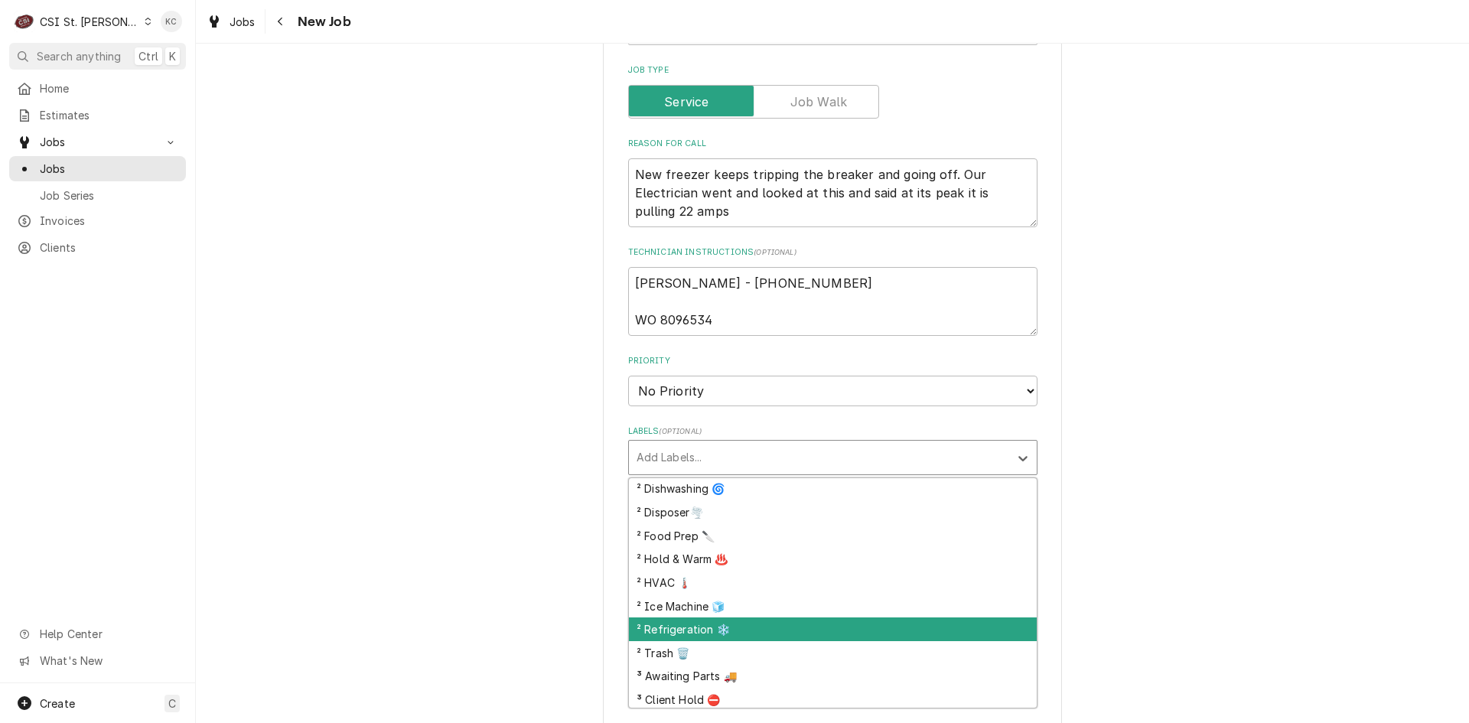
click at [703, 626] on div "² Refrigeration ❄️" at bounding box center [833, 629] width 408 height 24
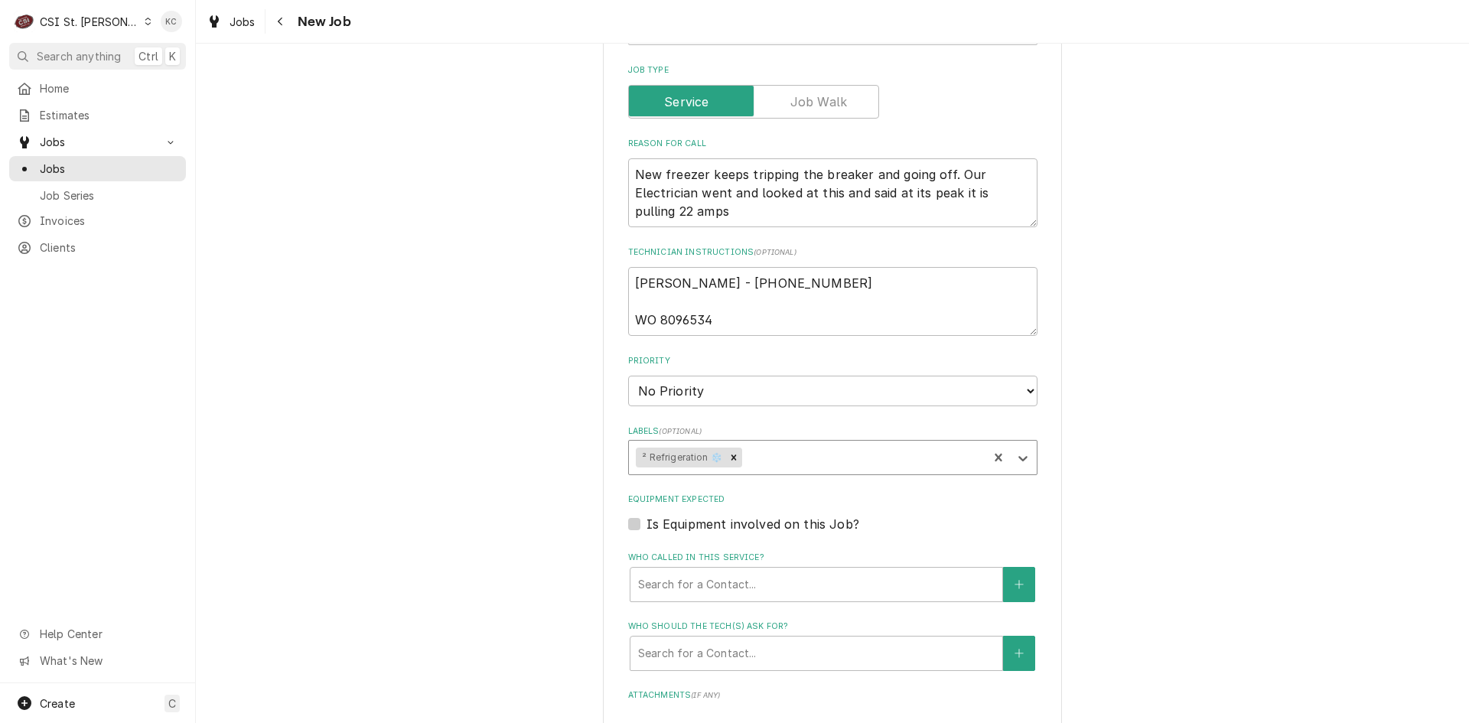
type textarea "x"
click at [1086, 536] on div "Please provide the following information to create a job: Client Details Client…" at bounding box center [832, 229] width 1273 height 1717
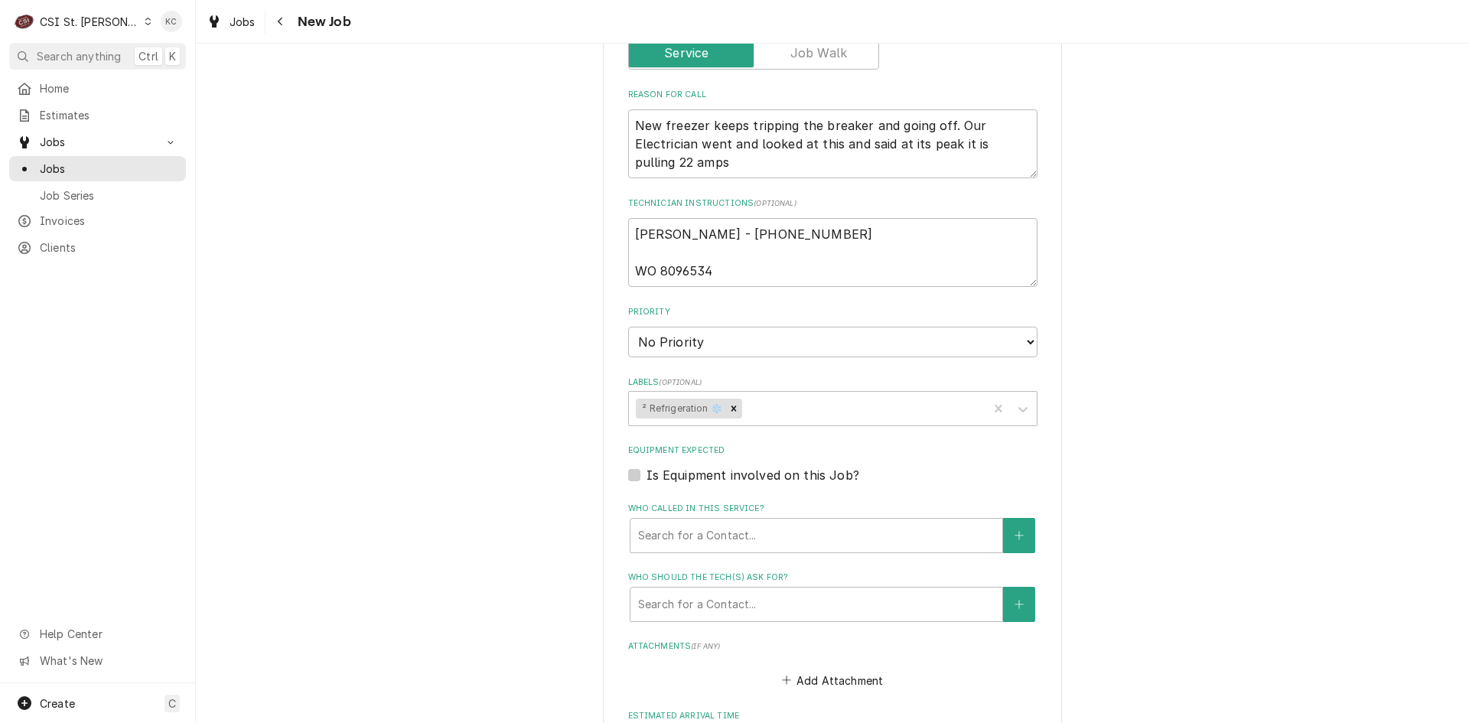
scroll to position [765, 0]
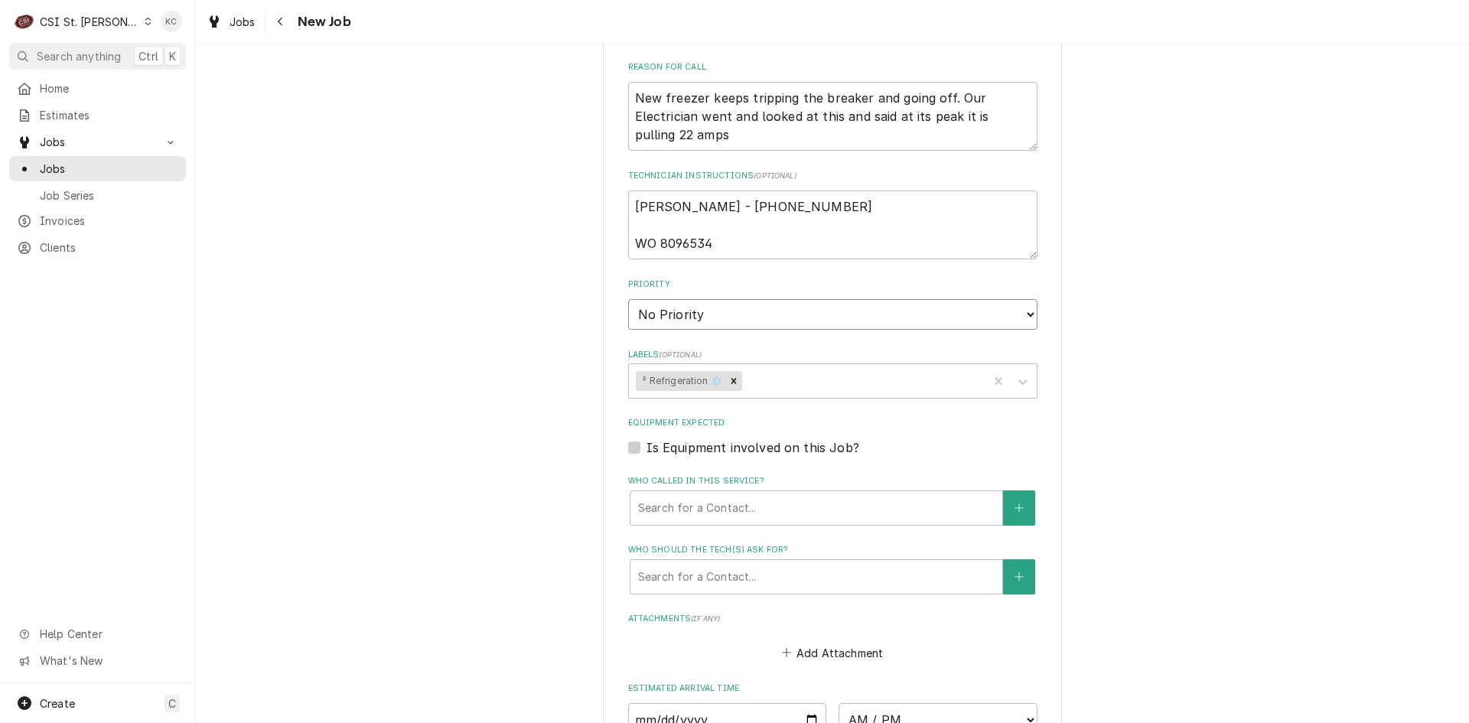
click at [783, 317] on select "No Priority Urgent High Medium Low" at bounding box center [832, 314] width 409 height 31
select select "2"
click at [628, 299] on select "No Priority Urgent High Medium Low" at bounding box center [832, 314] width 409 height 31
click at [1098, 371] on div "Please provide the following information to create a job: Client Details Client…" at bounding box center [832, 153] width 1273 height 1717
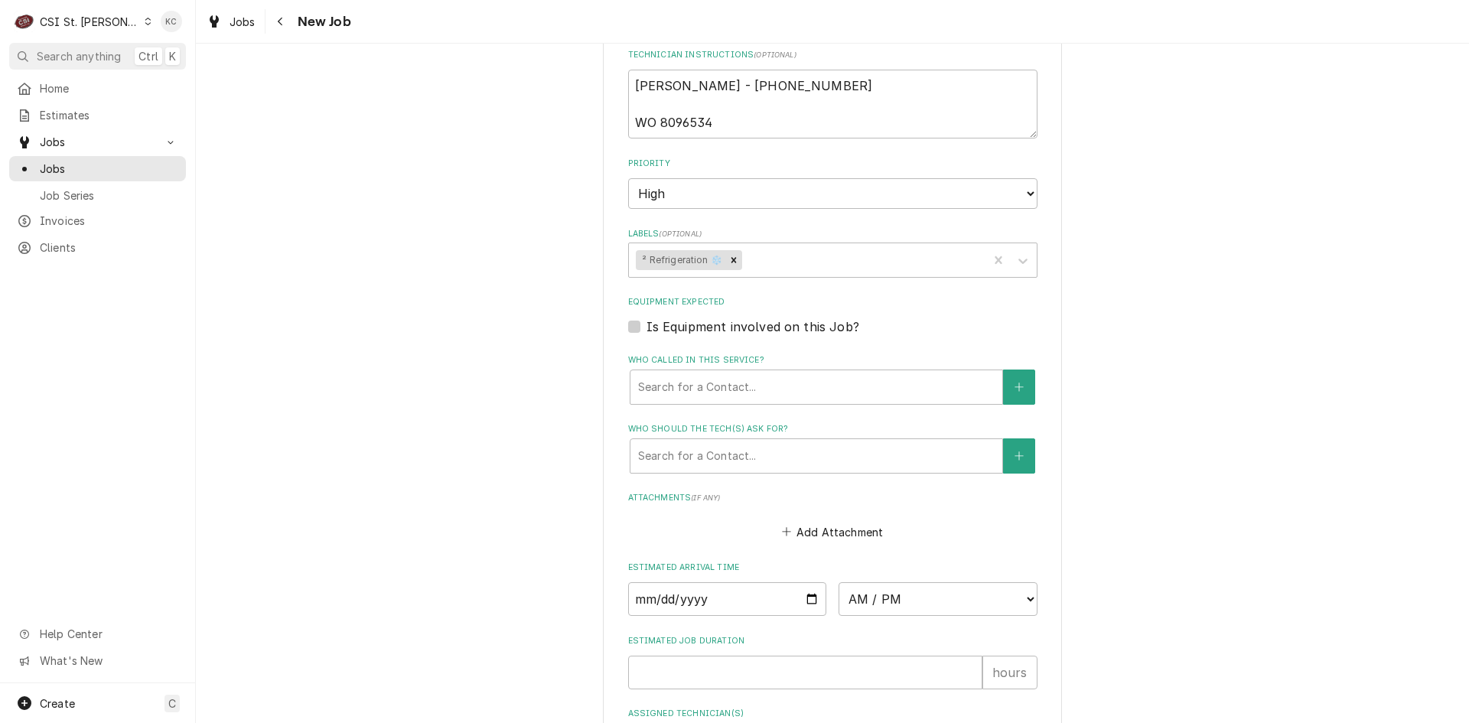
scroll to position [1054, 0]
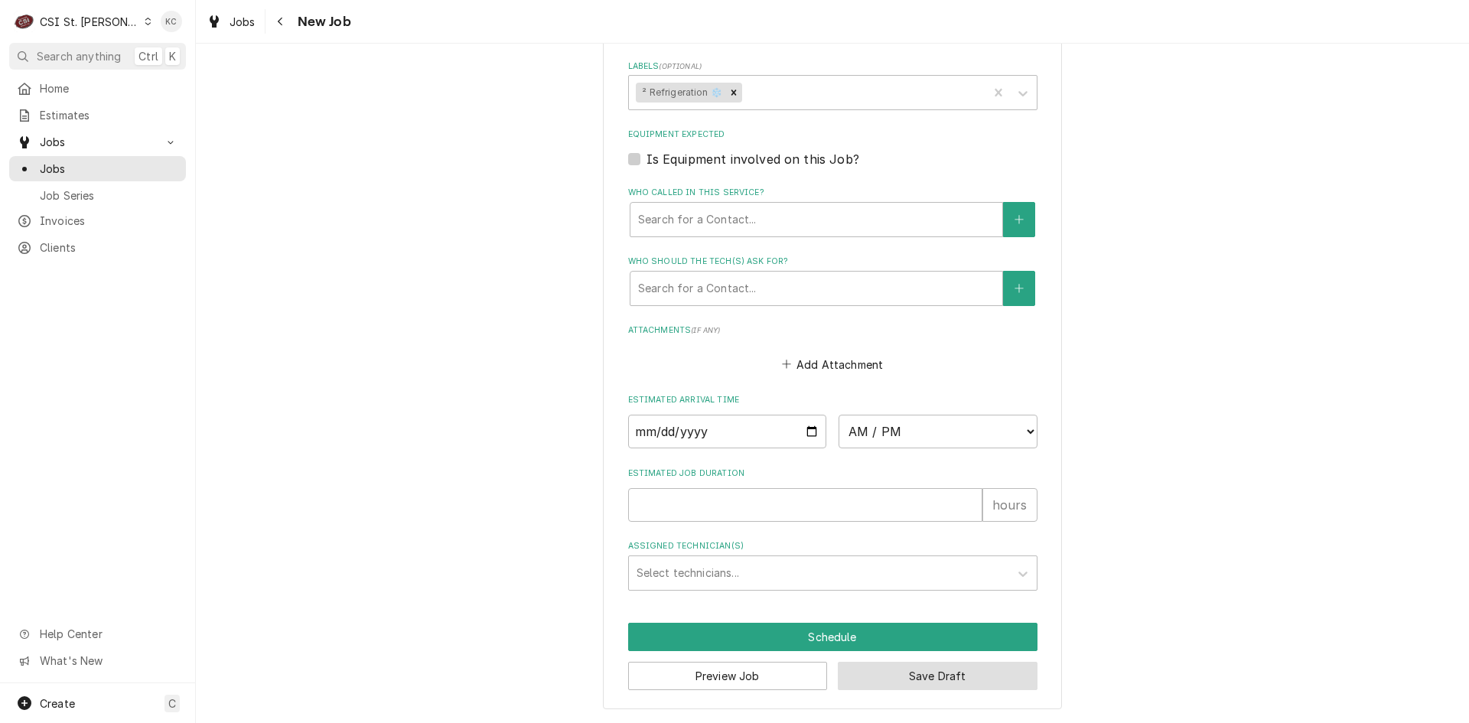
click at [917, 679] on button "Save Draft" at bounding box center [938, 676] width 200 height 28
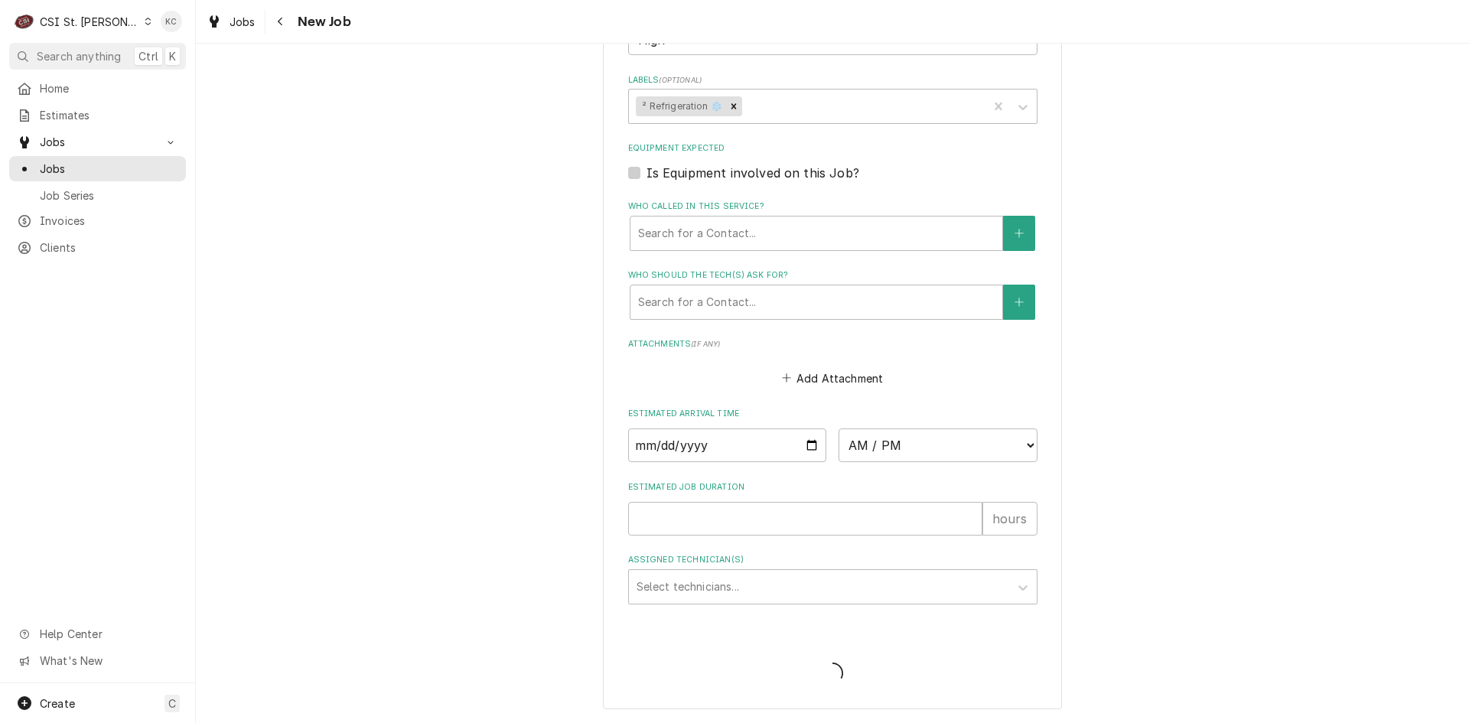
type textarea "x"
